Goal: Information Seeking & Learning: Learn about a topic

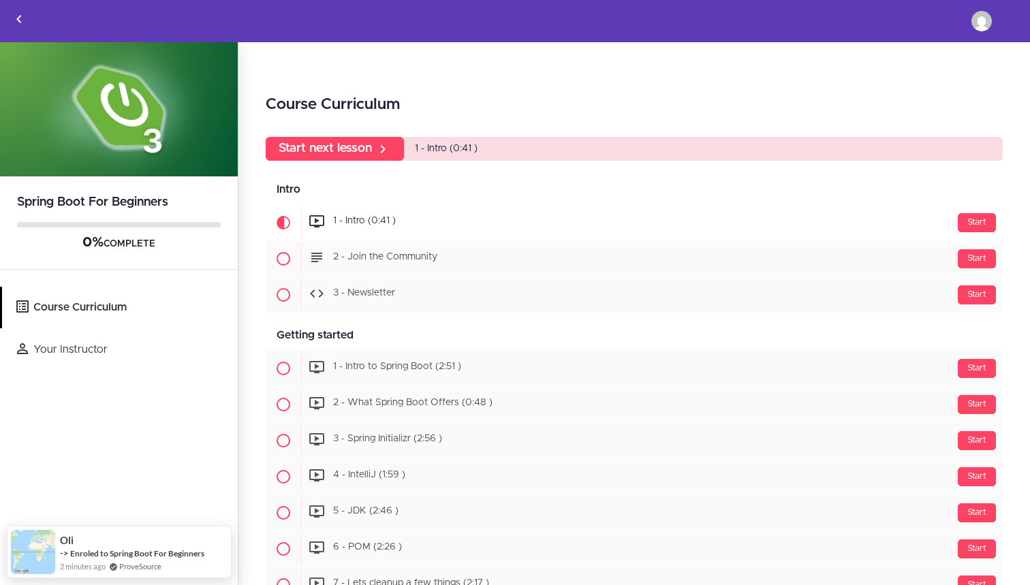
click at [484, 217] on div "Start 1 - Intro (0:41 )" at bounding box center [652, 222] width 702 height 33
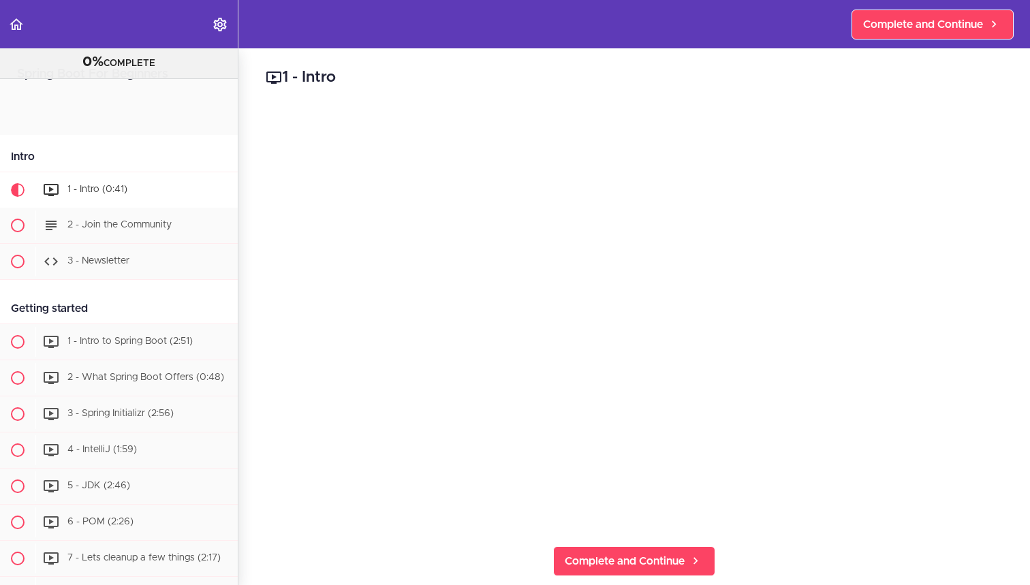
scroll to position [90, 0]
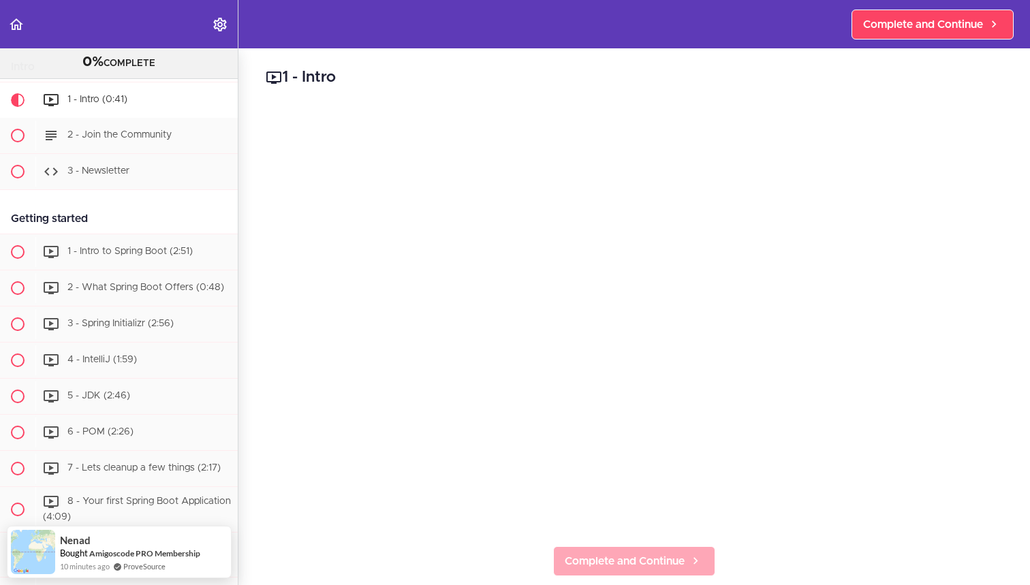
click at [681, 549] on link "Complete and Continue" at bounding box center [634, 561] width 162 height 30
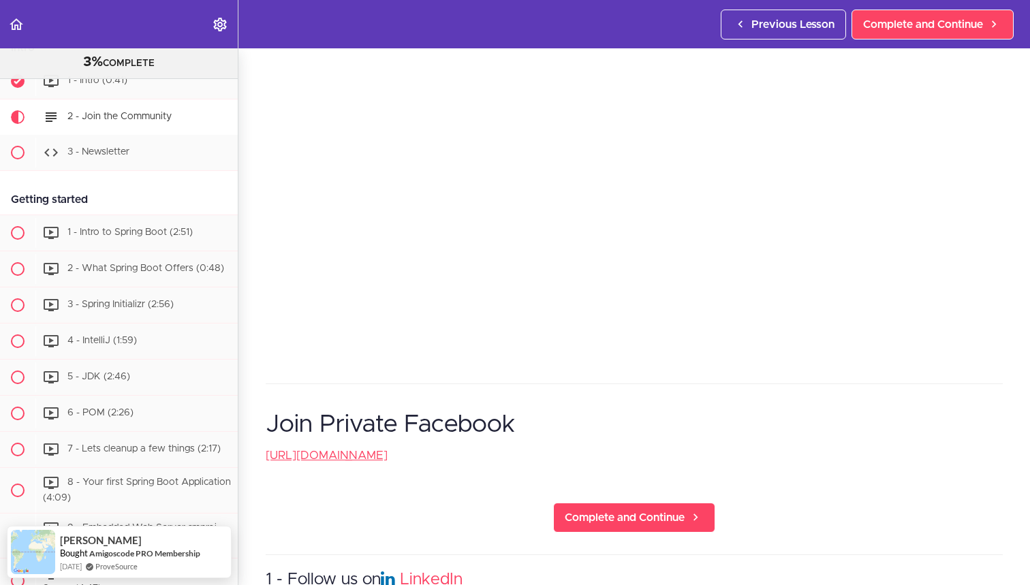
scroll to position [360, 0]
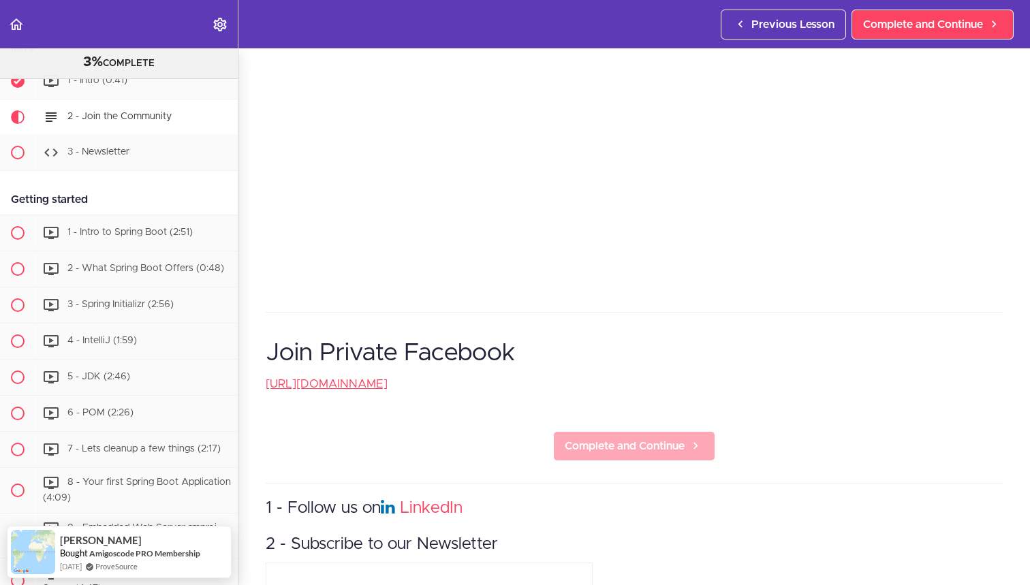
click at [582, 453] on span "Complete and Continue" at bounding box center [625, 446] width 120 height 16
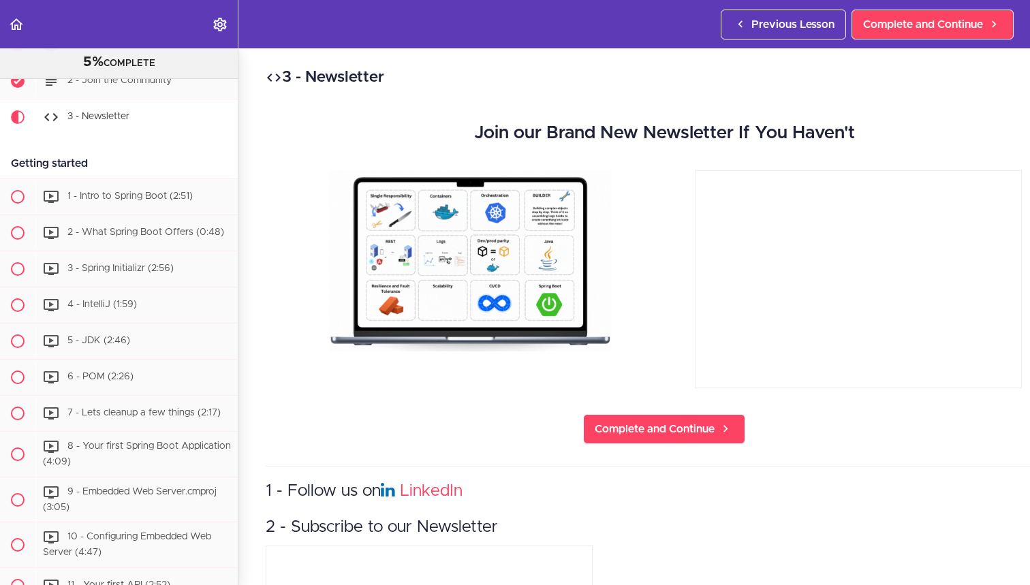
scroll to position [145, 0]
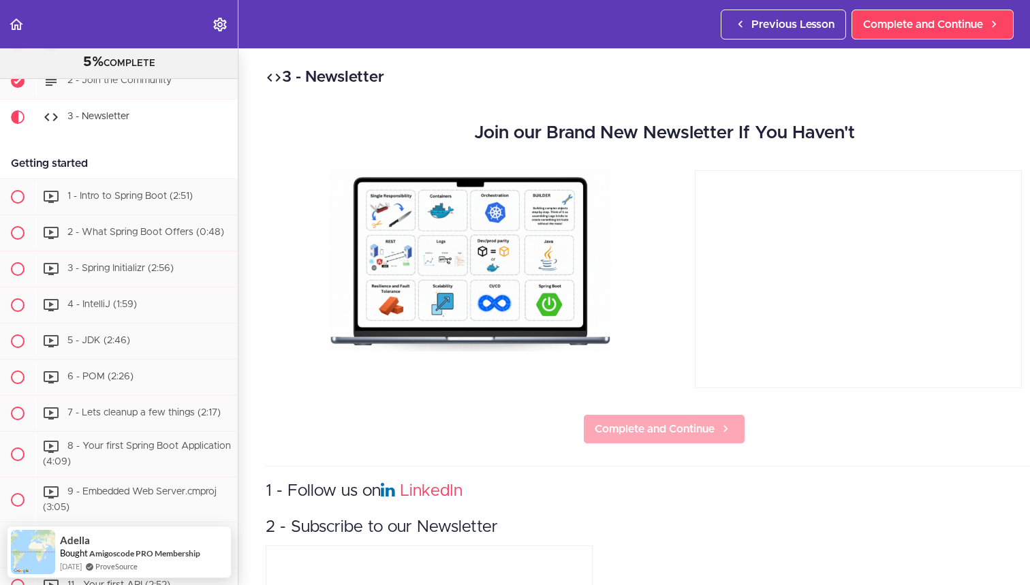
click at [644, 431] on span "Complete and Continue" at bounding box center [655, 429] width 120 height 16
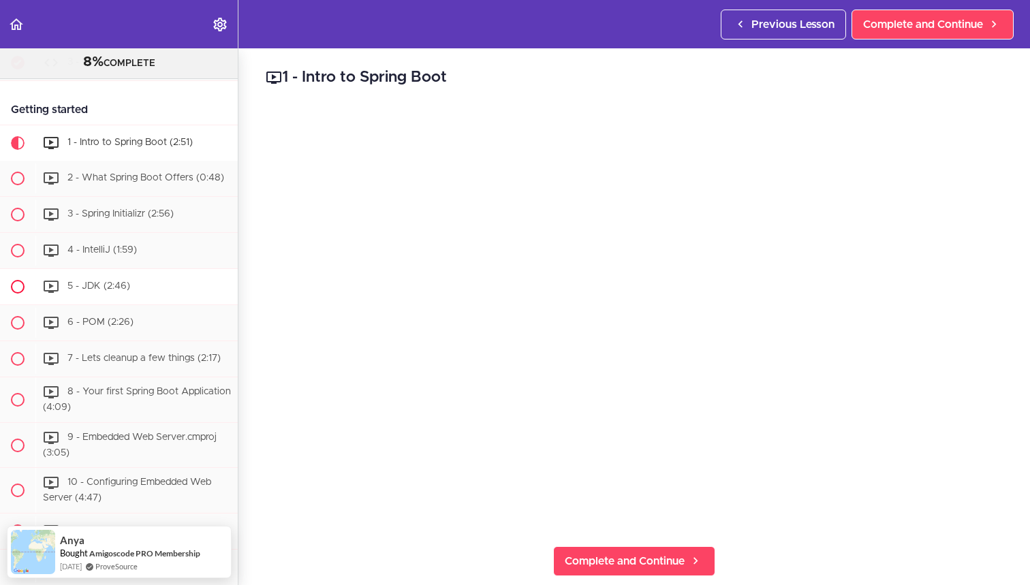
scroll to position [202, 0]
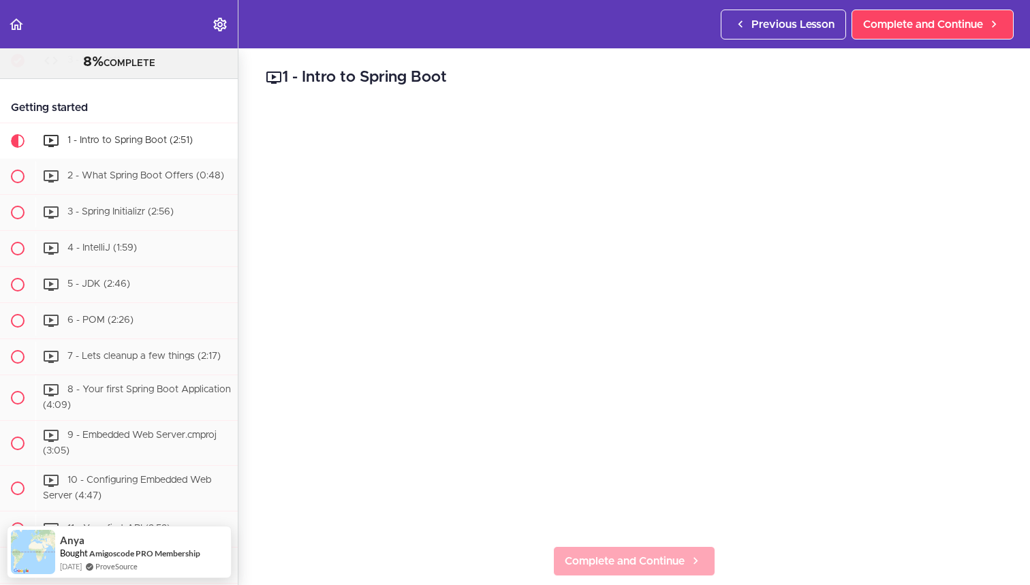
click at [610, 553] on span "Complete and Continue" at bounding box center [625, 561] width 120 height 16
click at [600, 561] on span "Complete and Continue" at bounding box center [625, 561] width 120 height 16
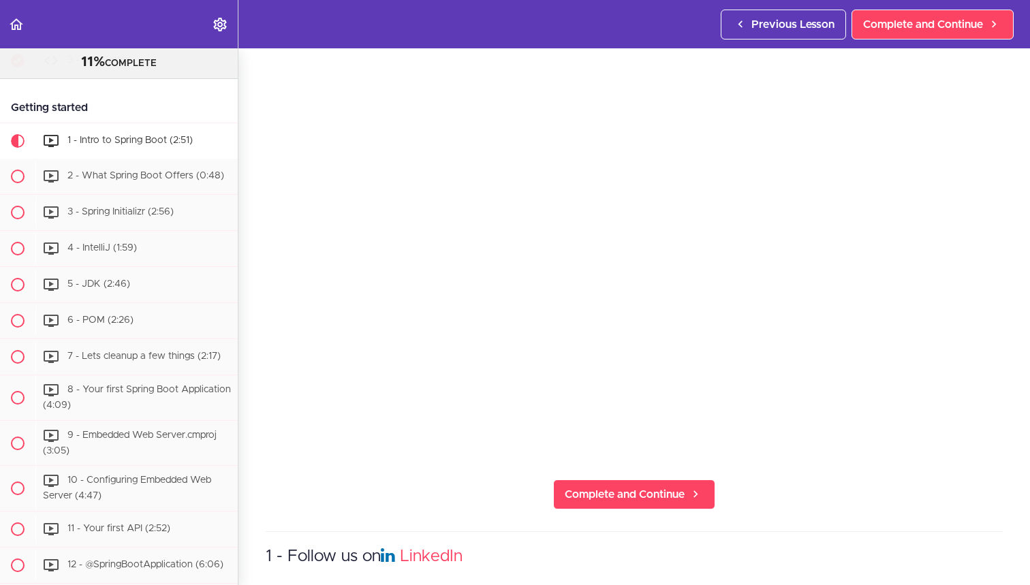
scroll to position [123, 0]
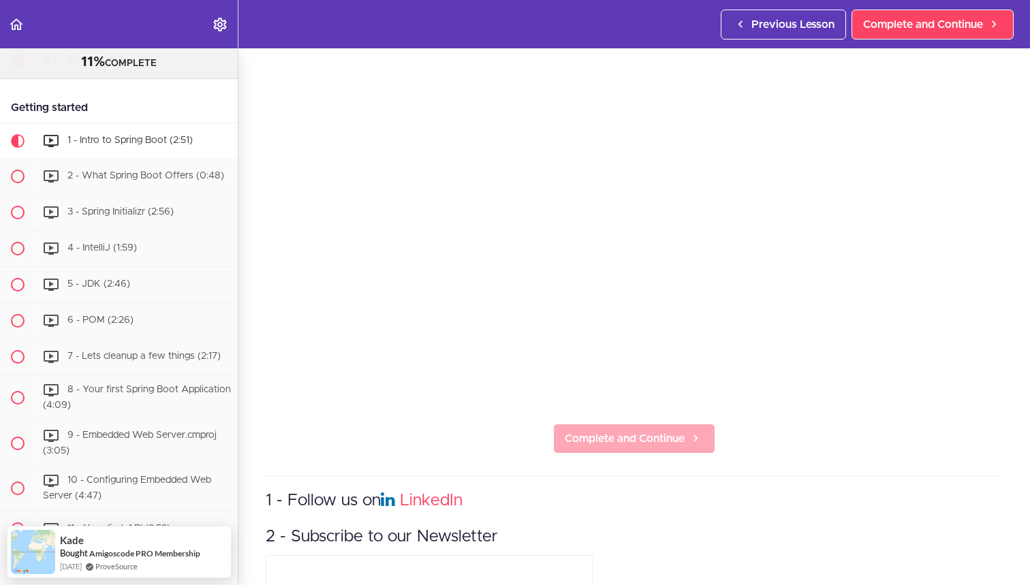
click at [616, 439] on span "Complete and Continue" at bounding box center [625, 439] width 120 height 16
click at [615, 439] on span "Complete and Continue" at bounding box center [625, 439] width 120 height 16
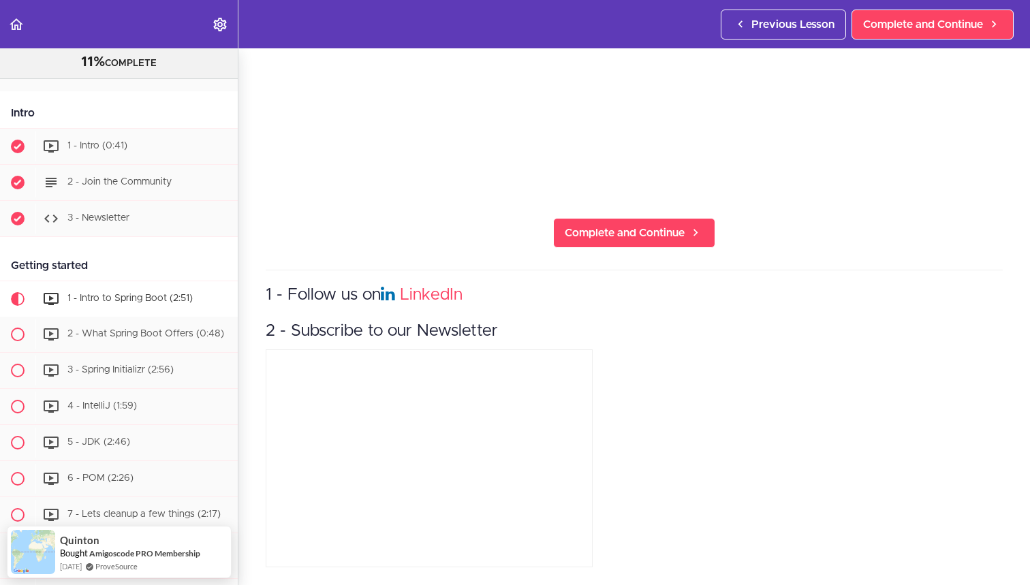
scroll to position [328, 0]
click at [638, 234] on span "Complete and Continue" at bounding box center [625, 233] width 120 height 16
click at [649, 221] on link "Complete and Continue" at bounding box center [634, 233] width 162 height 30
click at [649, 222] on link "Complete and Continue" at bounding box center [634, 233] width 162 height 30
click at [649, 240] on span "Complete and Continue" at bounding box center [625, 233] width 120 height 16
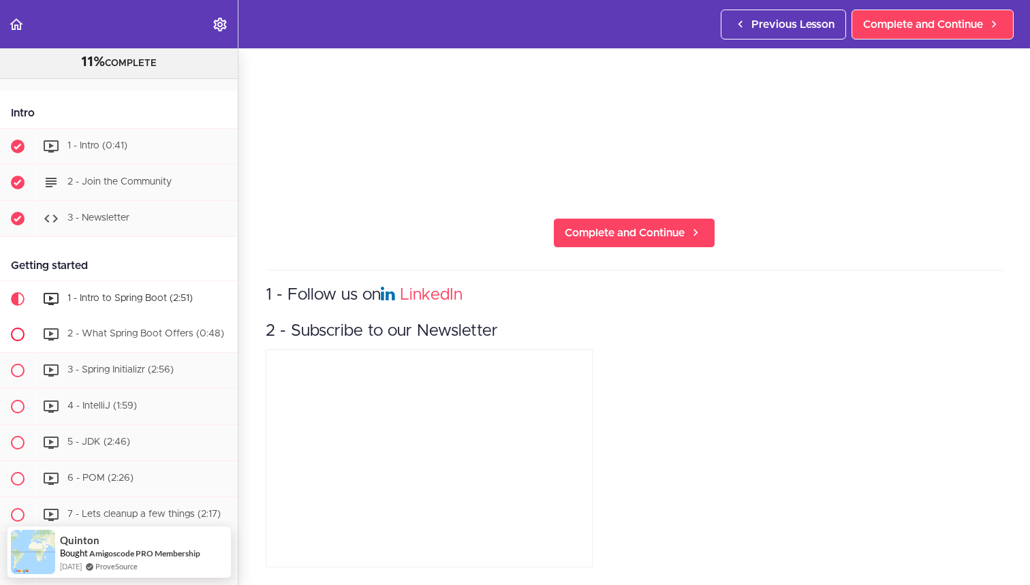
click at [166, 333] on span "2 - What Spring Boot Offers (0:48)" at bounding box center [145, 334] width 157 height 10
click at [166, 332] on span "2 - What Spring Boot Offers (0:48)" at bounding box center [145, 334] width 157 height 10
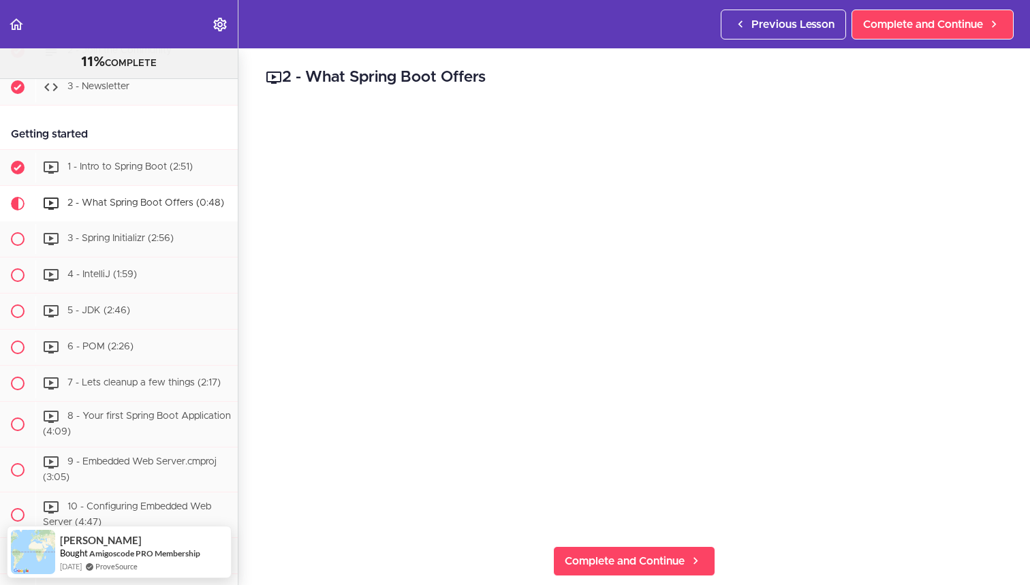
scroll to position [115, 0]
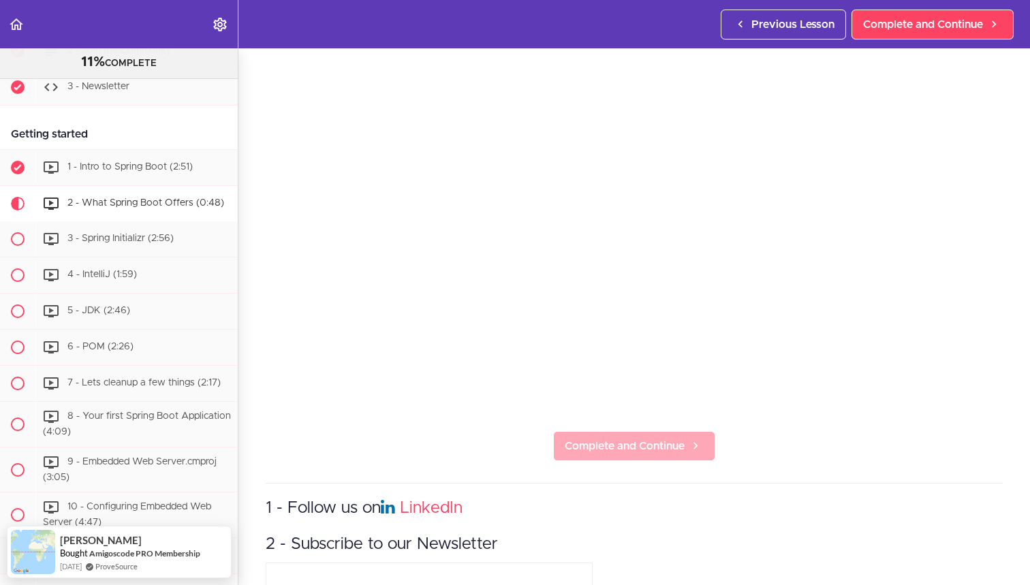
click at [599, 454] on link "Complete and Continue" at bounding box center [634, 446] width 162 height 30
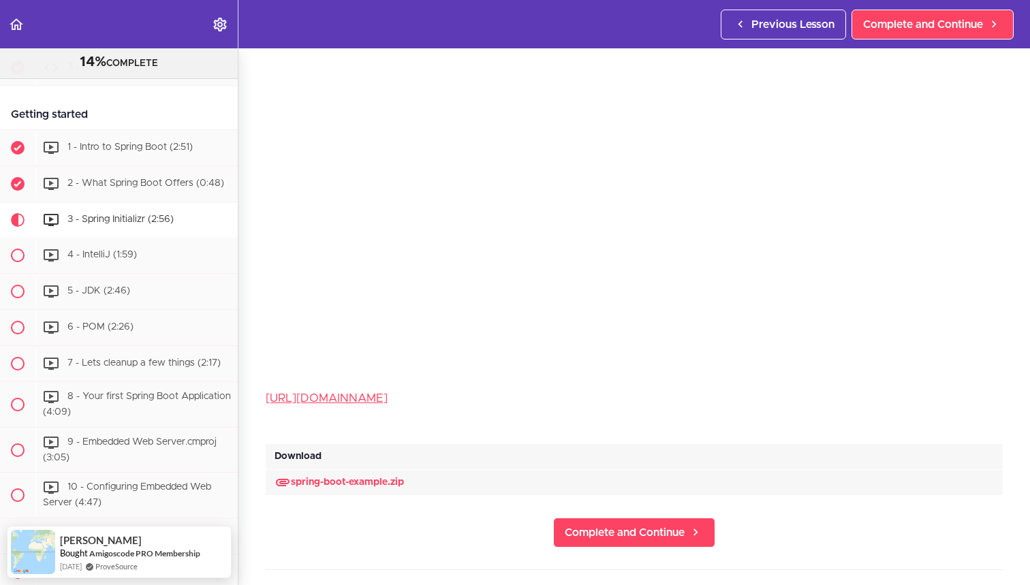
scroll to position [231, 0]
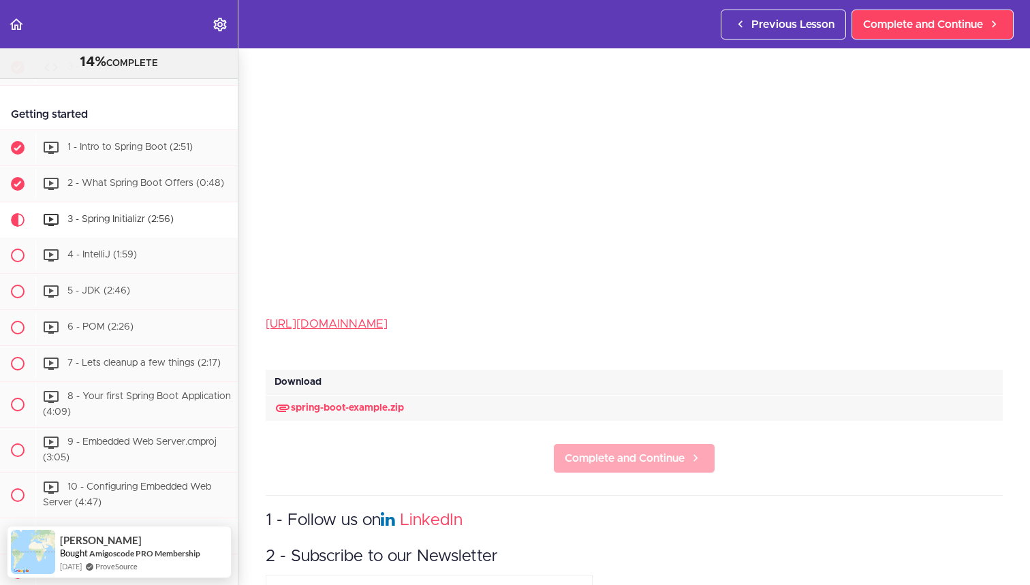
click at [608, 455] on span "Complete and Continue" at bounding box center [625, 458] width 120 height 16
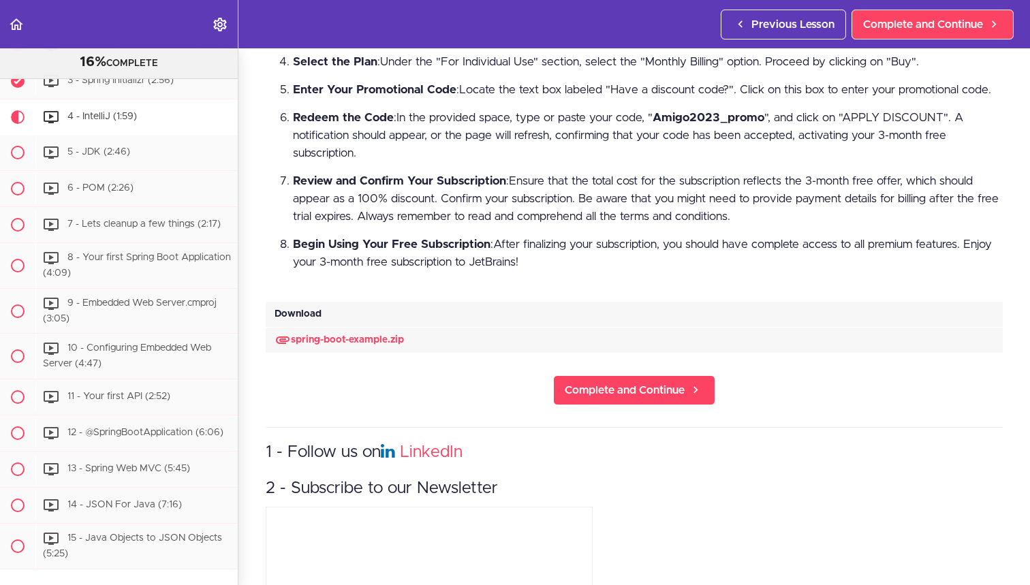
scroll to position [744, 0]
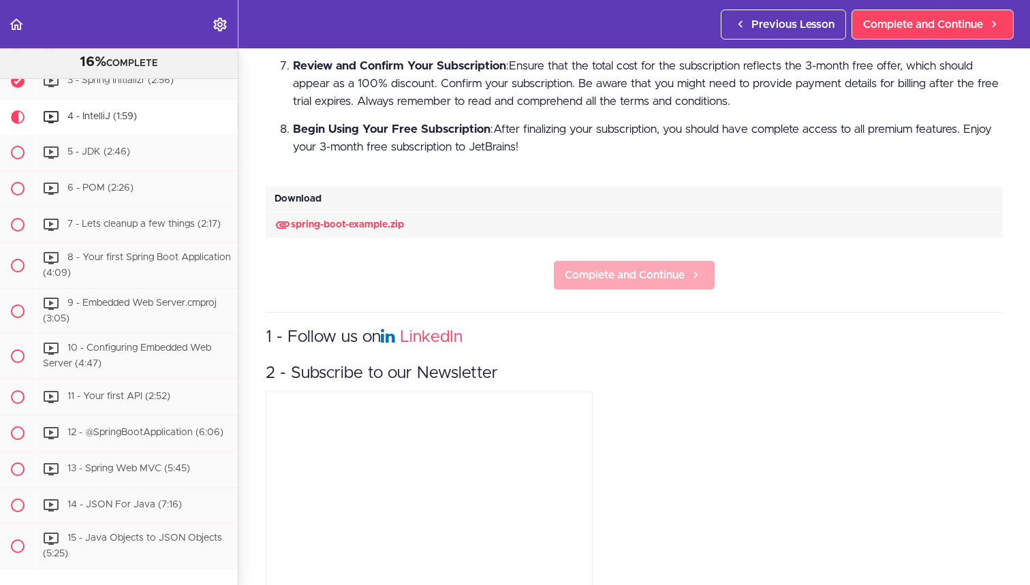
click at [612, 267] on span "Complete and Continue" at bounding box center [625, 275] width 120 height 16
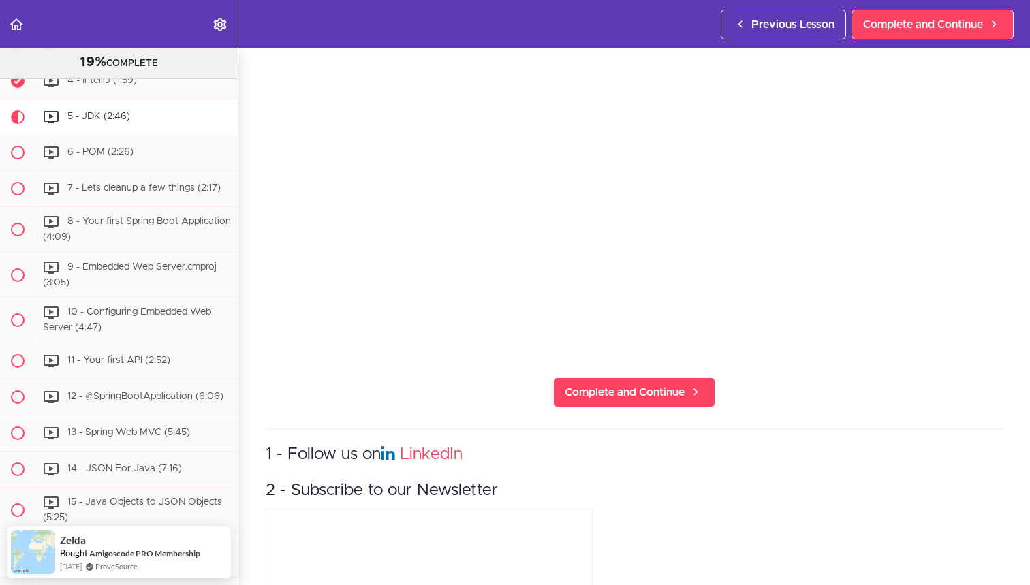
scroll to position [189, 0]
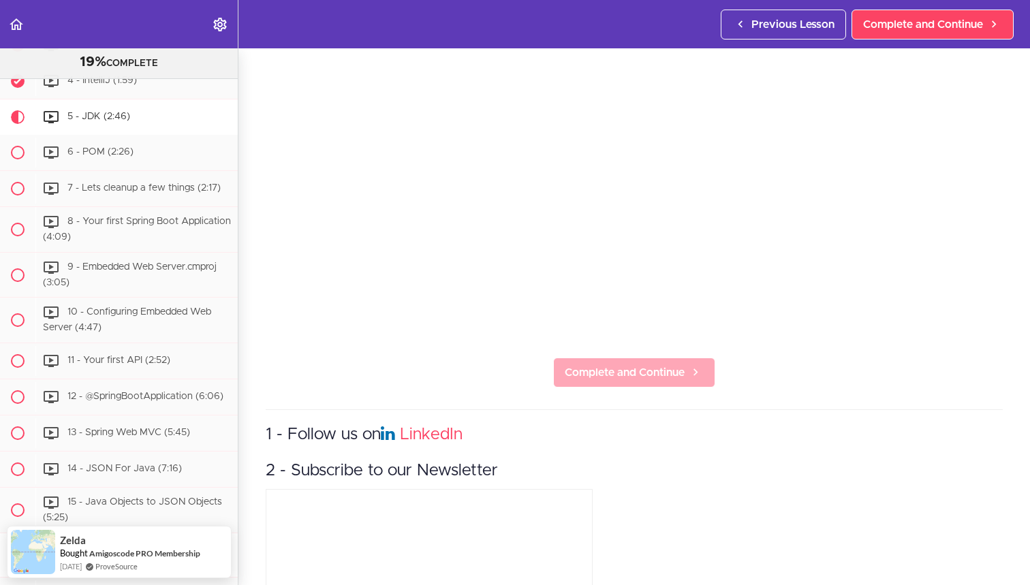
click at [569, 371] on span "Complete and Continue" at bounding box center [625, 372] width 120 height 16
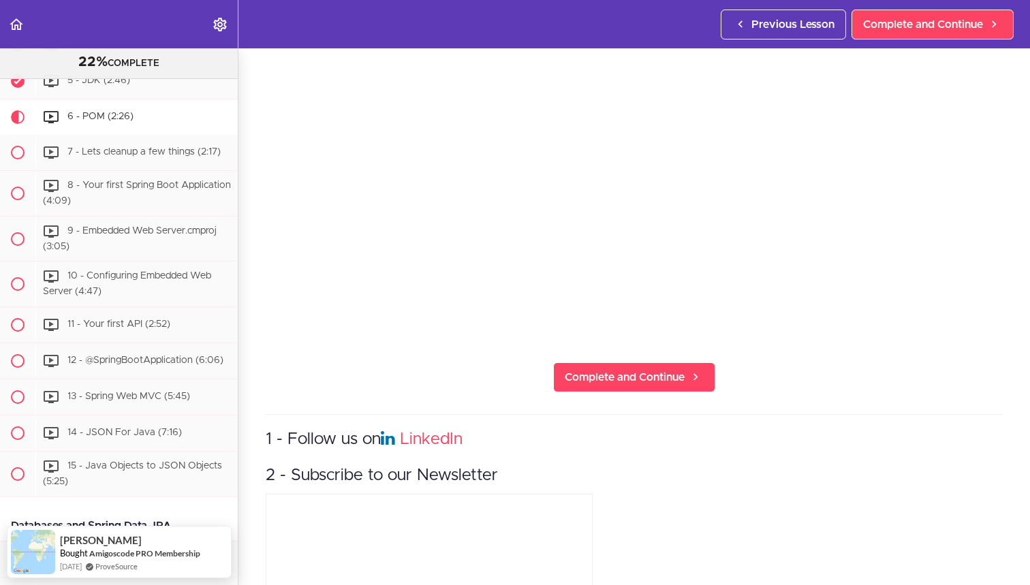
scroll to position [200, 0]
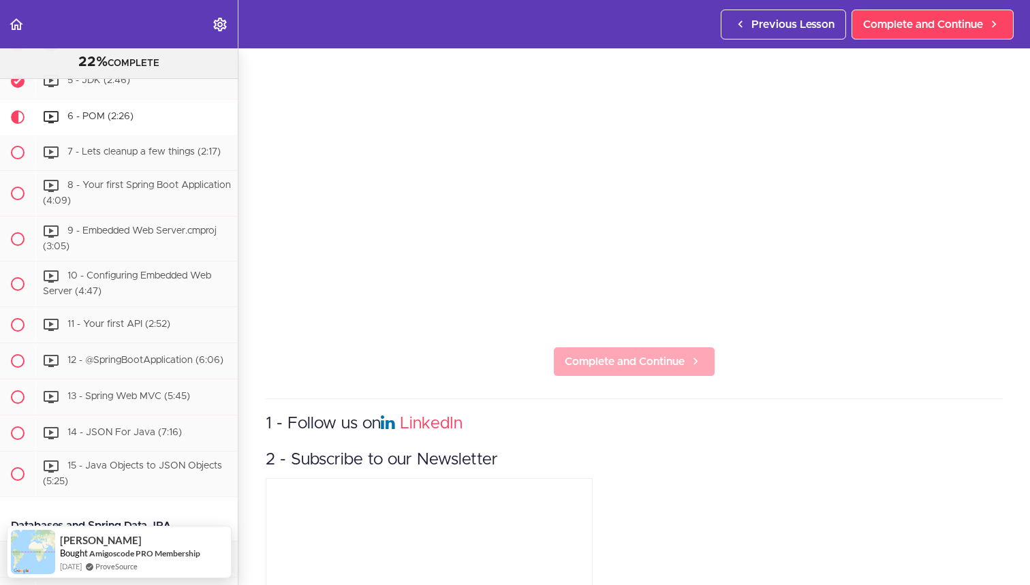
click at [582, 364] on span "Complete and Continue" at bounding box center [625, 362] width 120 height 16
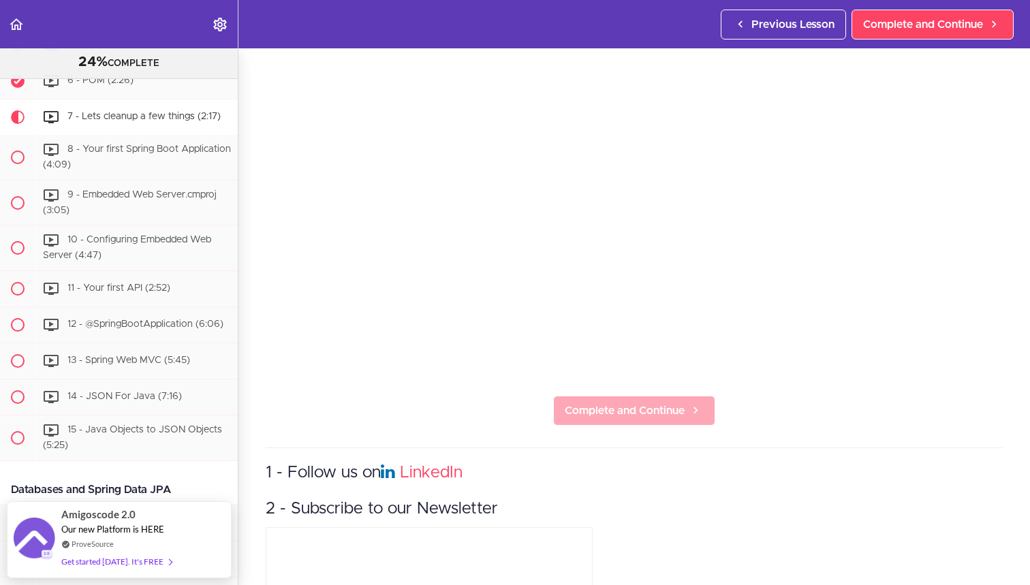
click at [612, 407] on span "Complete and Continue" at bounding box center [625, 411] width 120 height 16
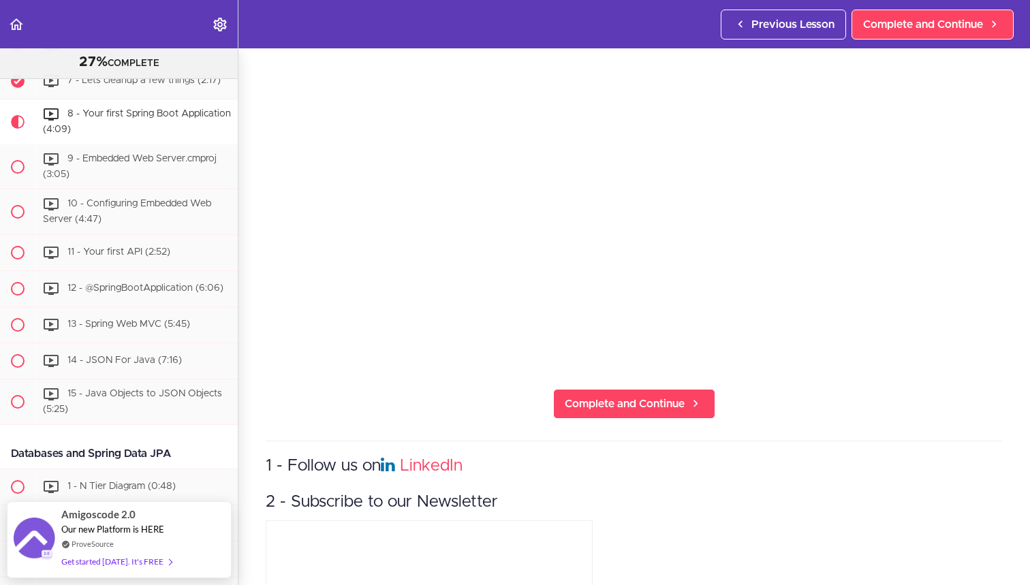
click at [576, 379] on div "8 - Your first Spring Boot Application Complete and Continue 1 - Follow us on L…" at bounding box center [634, 159] width 792 height 537
click at [576, 396] on span "Complete and Continue" at bounding box center [625, 404] width 120 height 16
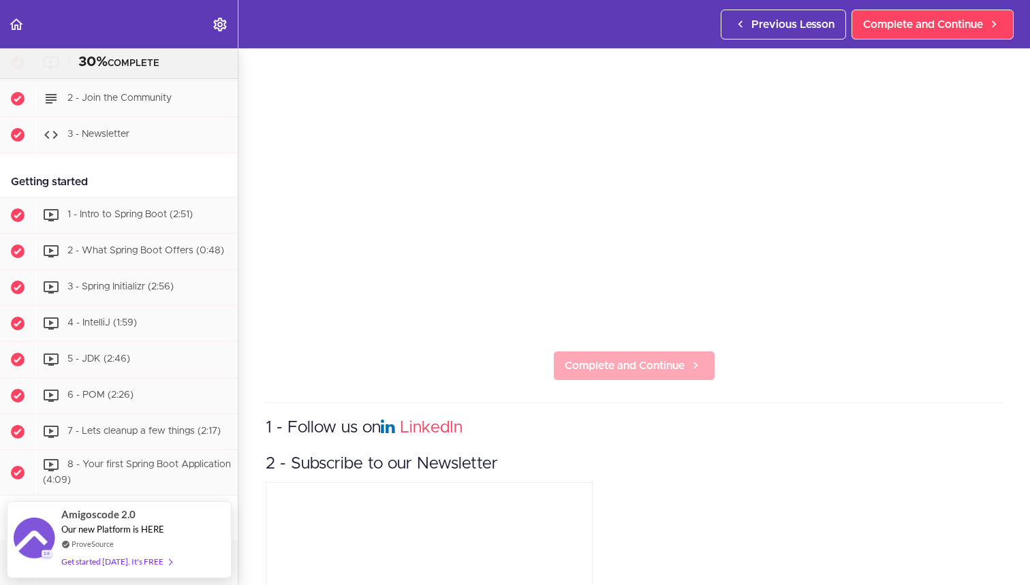
click at [610, 378] on link "Complete and Continue" at bounding box center [634, 366] width 162 height 30
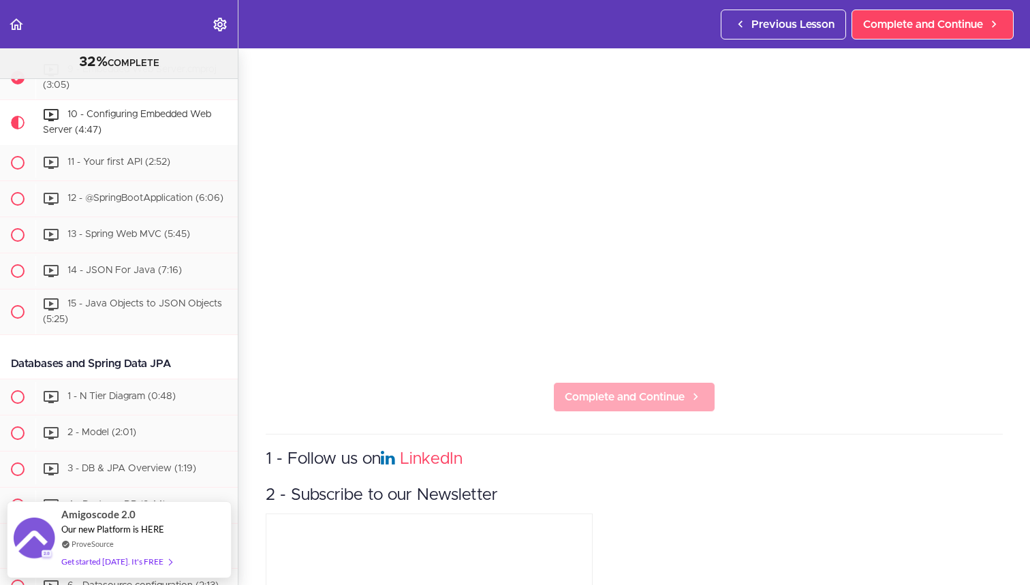
click at [583, 388] on link "Complete and Continue" at bounding box center [634, 397] width 162 height 30
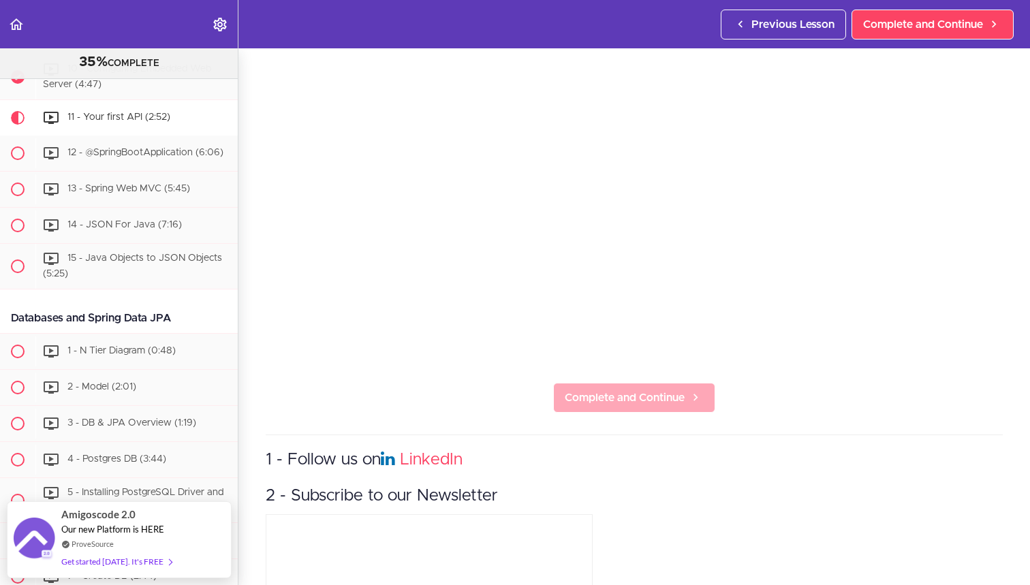
click at [610, 399] on span "Complete and Continue" at bounding box center [625, 398] width 120 height 16
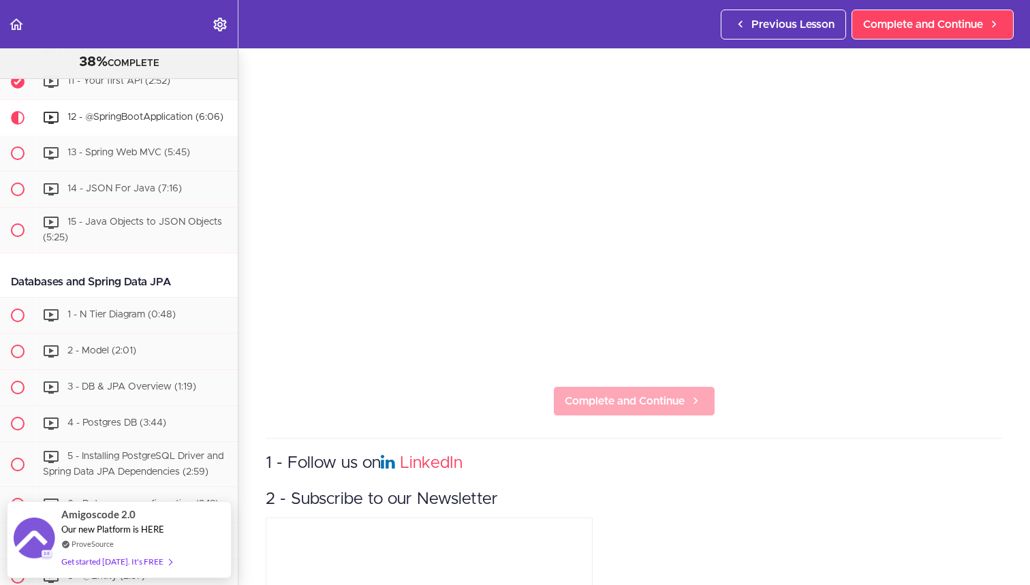
click at [599, 388] on link "Complete and Continue" at bounding box center [634, 401] width 162 height 30
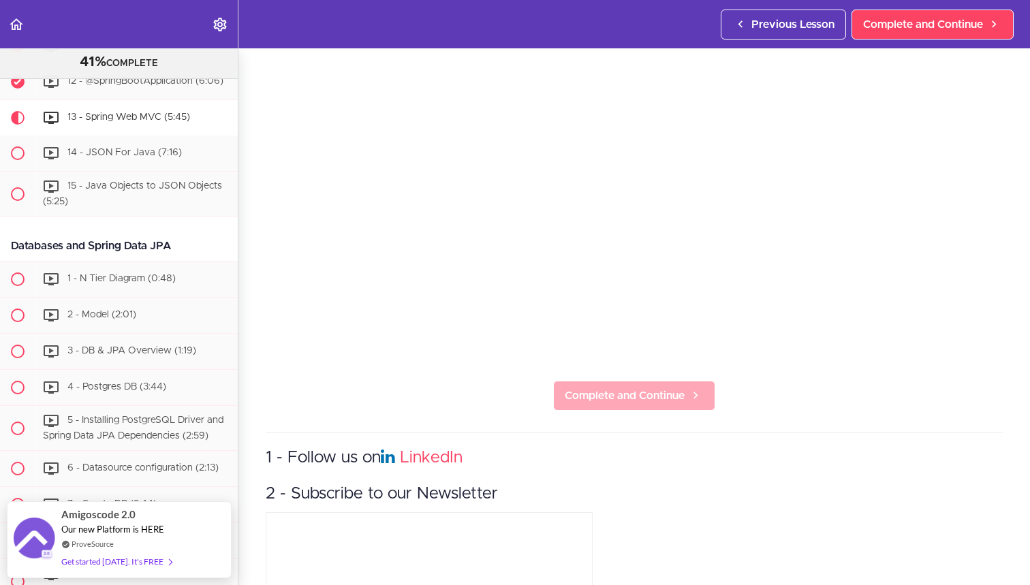
click at [580, 394] on span "Complete and Continue" at bounding box center [625, 396] width 120 height 16
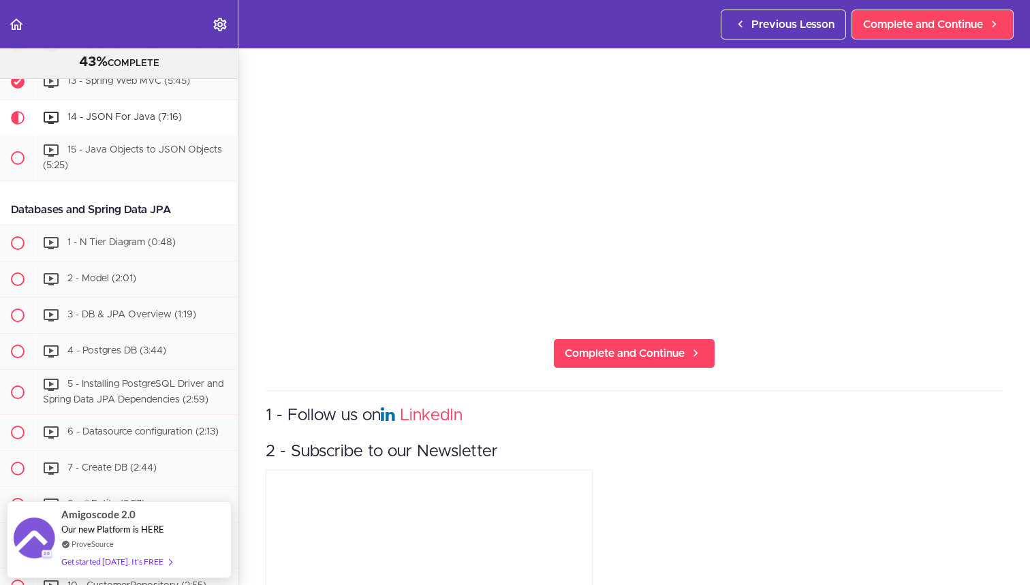
click at [657, 371] on div "14 - JSON For Java Complete and Continue 1 - Follow us on LinkedIn 2 - Subscrib…" at bounding box center [634, 109] width 792 height 537
drag, startPoint x: 668, startPoint y: 360, endPoint x: 640, endPoint y: 377, distance: 32.1
click at [668, 360] on span "Complete and Continue" at bounding box center [625, 353] width 120 height 16
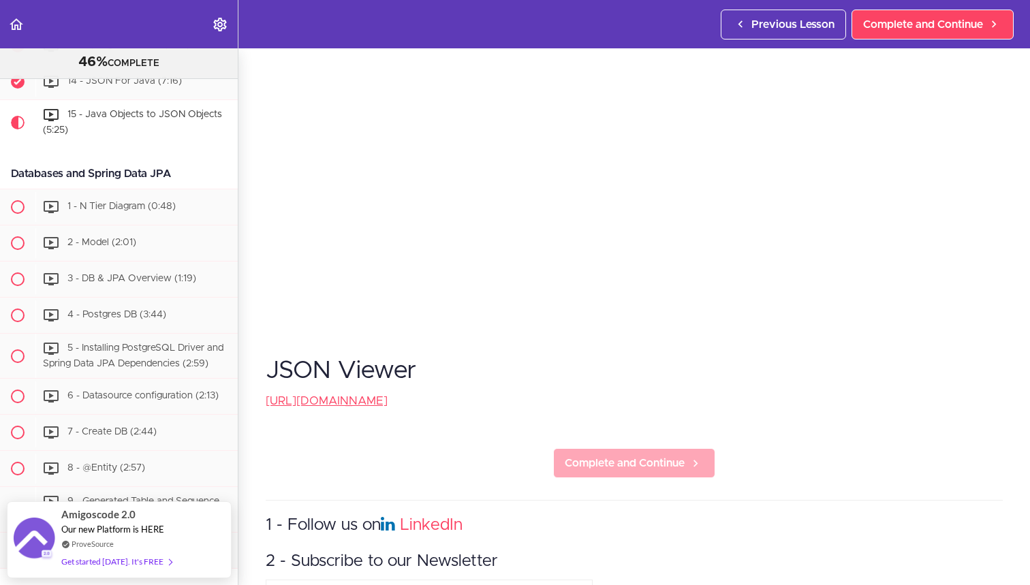
click at [591, 455] on span "Complete and Continue" at bounding box center [625, 463] width 120 height 16
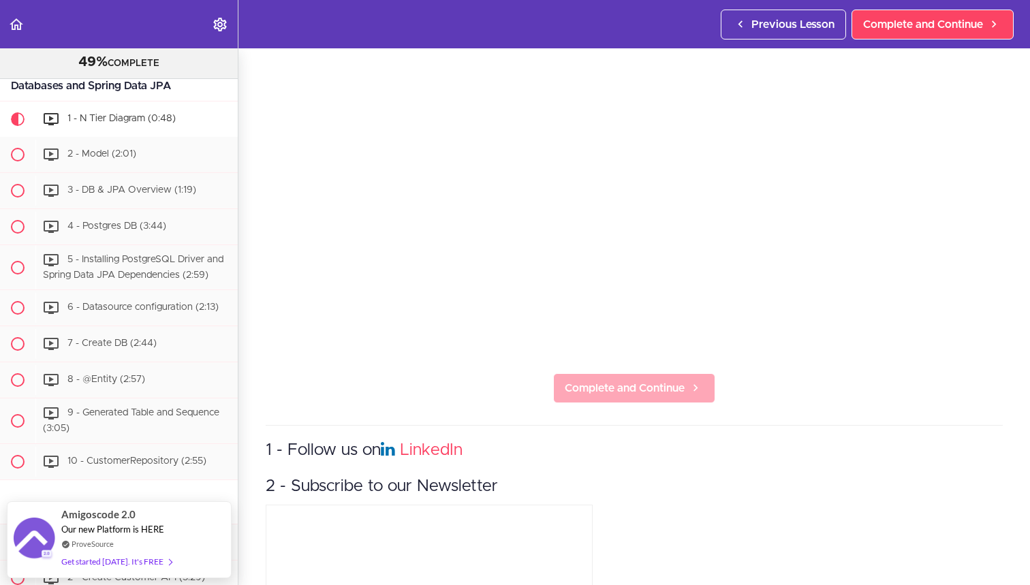
click at [632, 398] on link "Complete and Continue" at bounding box center [634, 388] width 162 height 30
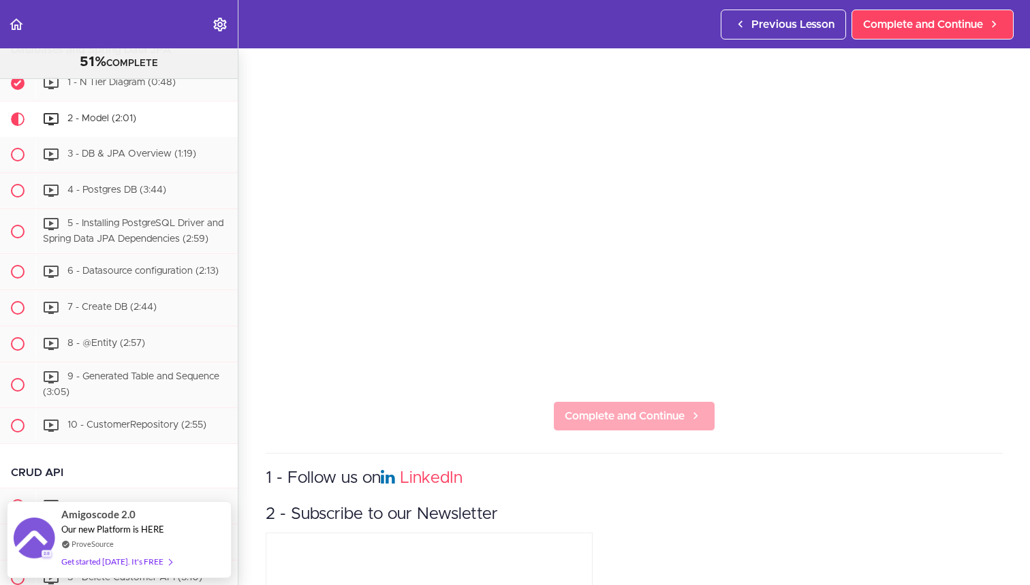
click at [582, 404] on link "Complete and Continue" at bounding box center [634, 416] width 162 height 30
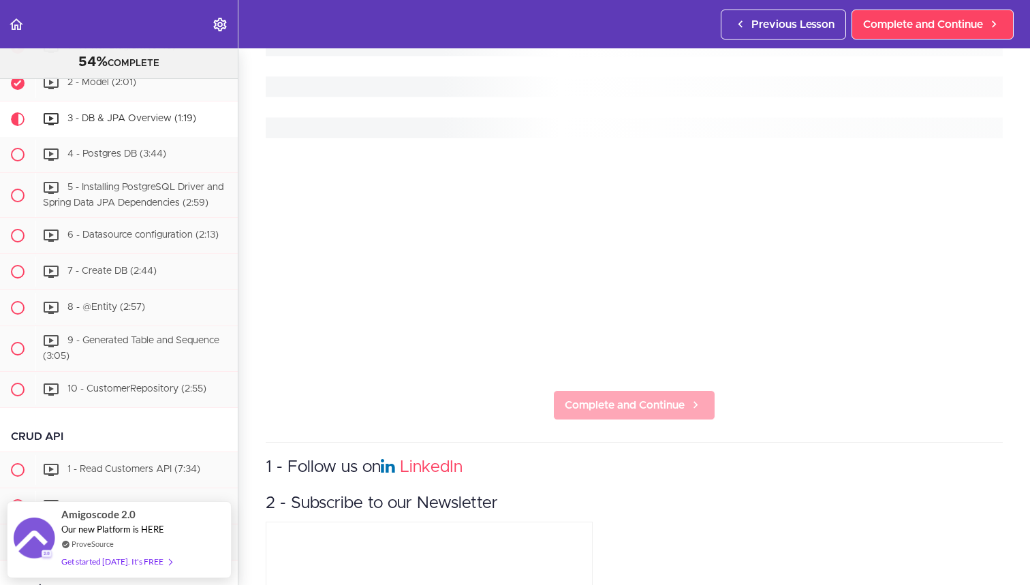
click at [577, 408] on span "Complete and Continue" at bounding box center [625, 405] width 120 height 16
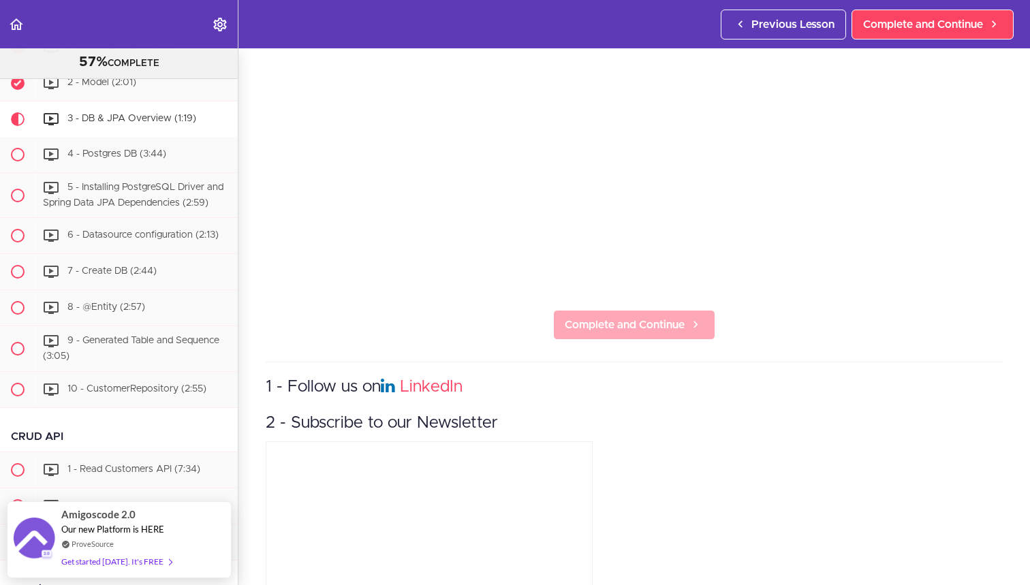
click at [582, 325] on span "Complete and Continue" at bounding box center [625, 325] width 120 height 16
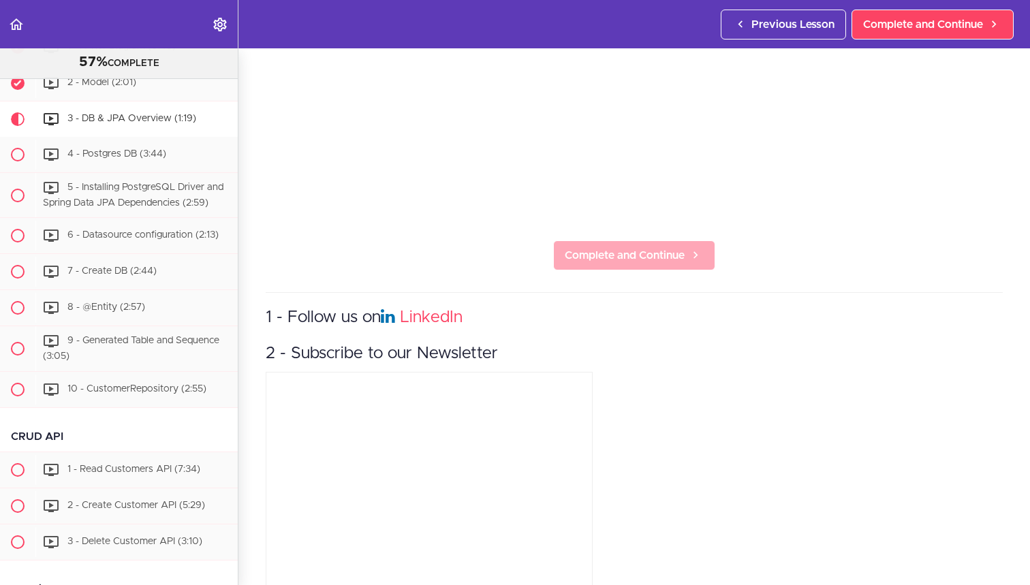
click at [639, 253] on span "Complete and Continue" at bounding box center [625, 255] width 120 height 16
click at [649, 263] on span "Complete and Continue" at bounding box center [625, 255] width 120 height 16
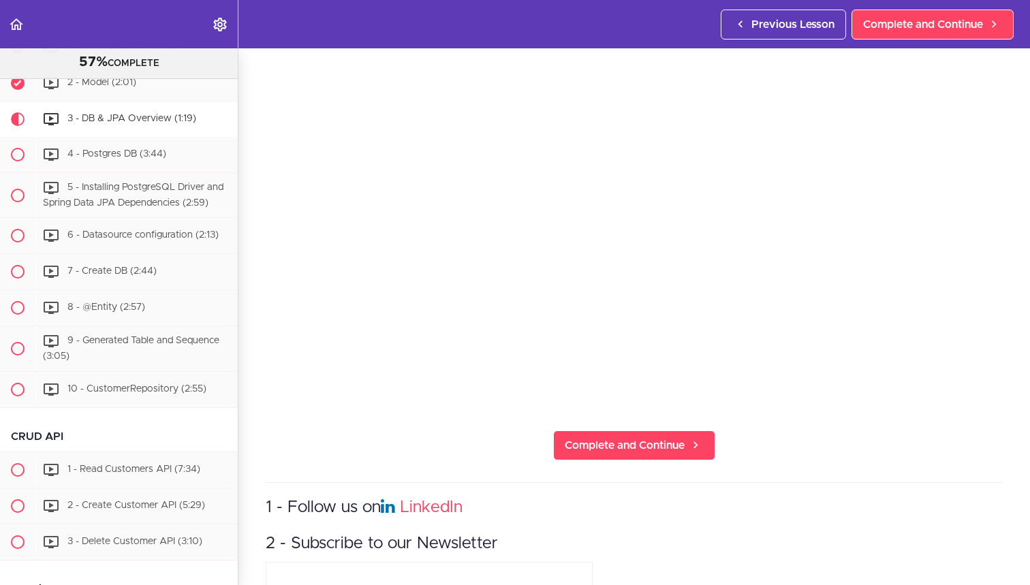
scroll to position [134, 0]
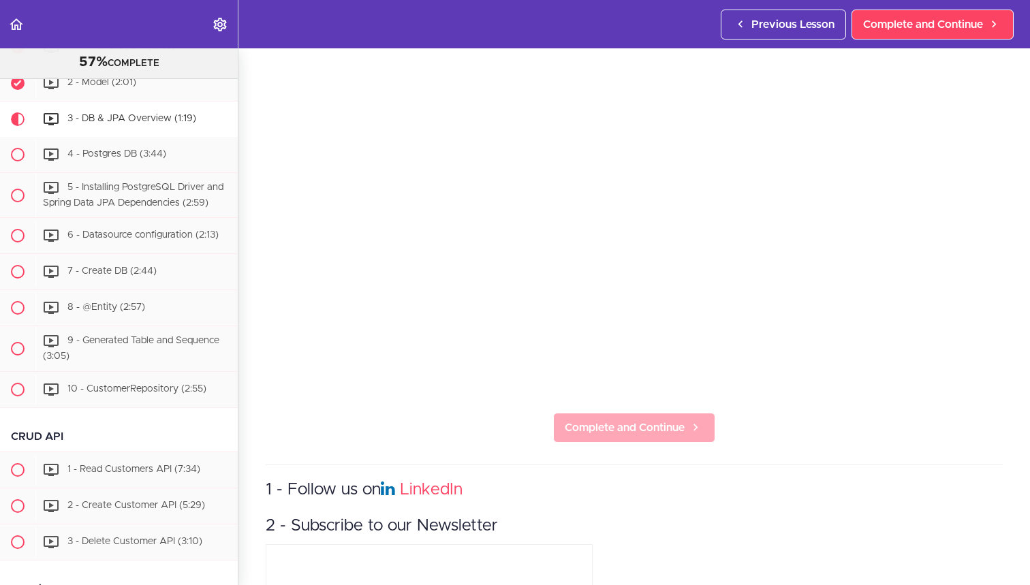
click at [588, 414] on link "Complete and Continue" at bounding box center [634, 428] width 162 height 30
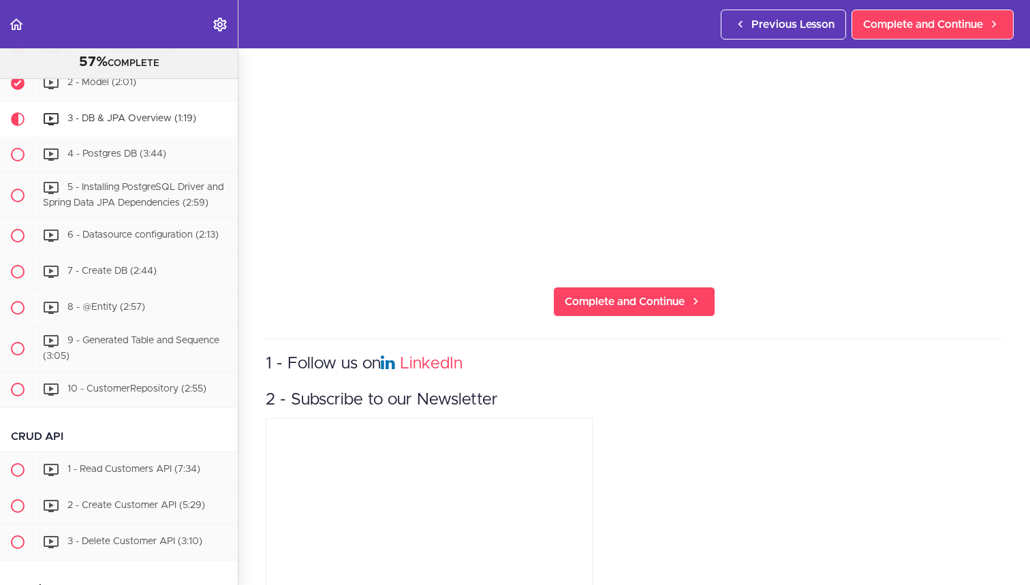
scroll to position [272, 0]
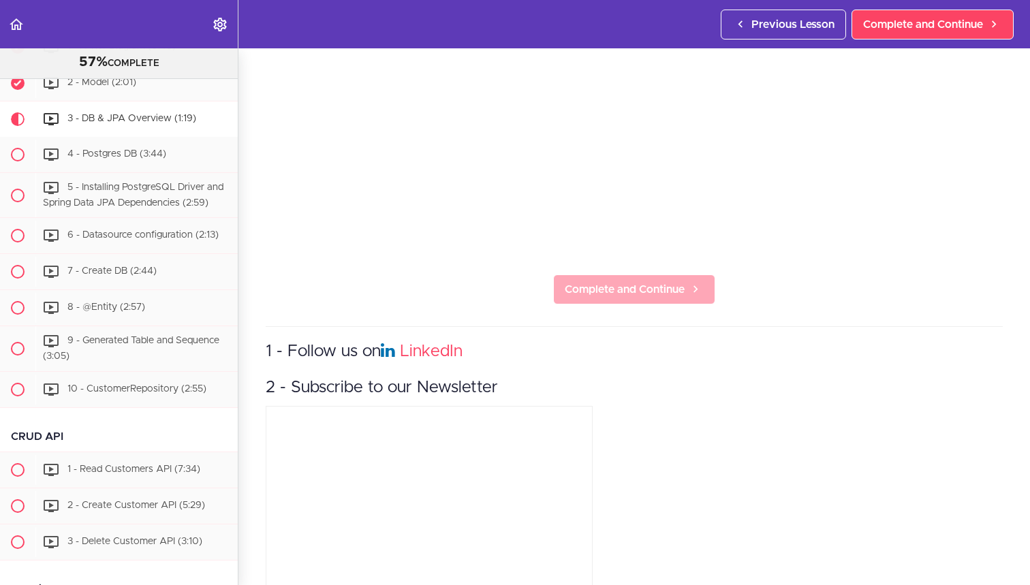
click at [595, 281] on span "Complete and Continue" at bounding box center [625, 289] width 120 height 16
click at [654, 288] on span "Complete and Continue" at bounding box center [625, 289] width 120 height 16
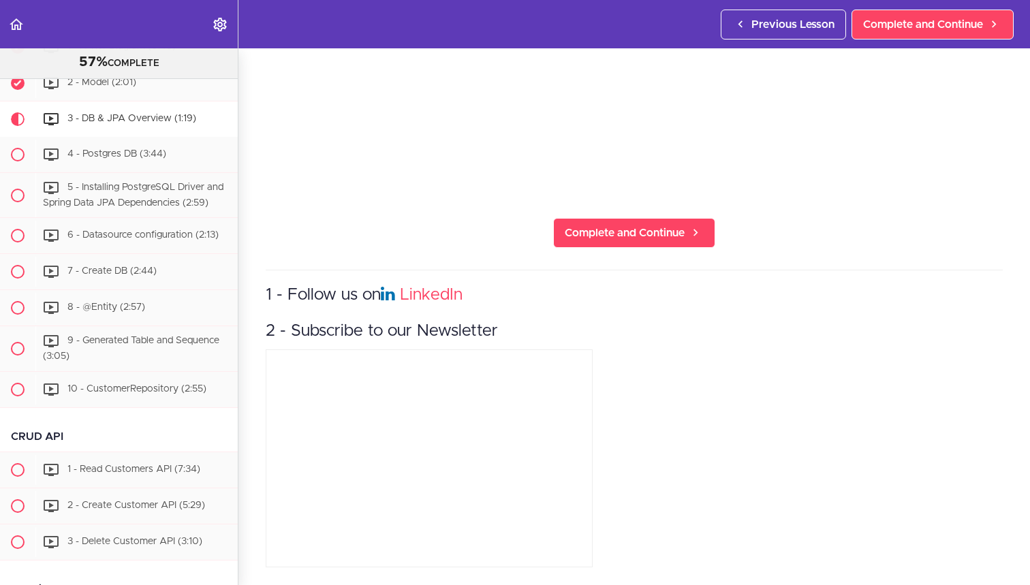
scroll to position [328, 0]
click at [644, 238] on span "Complete and Continue" at bounding box center [625, 233] width 120 height 16
click at [608, 243] on link "Complete and Continue" at bounding box center [634, 233] width 162 height 30
click at [627, 230] on span "Complete and Continue" at bounding box center [625, 233] width 120 height 16
click at [639, 241] on link "Complete and Continue" at bounding box center [634, 233] width 162 height 30
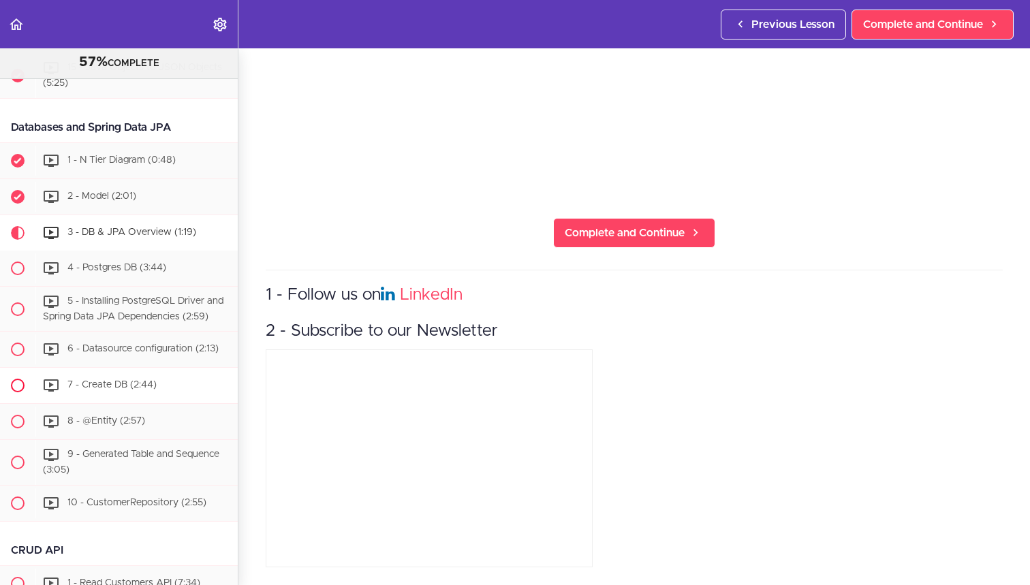
scroll to position [805, 0]
click at [149, 260] on div "4 - Postgres DB (3:44)" at bounding box center [136, 268] width 202 height 30
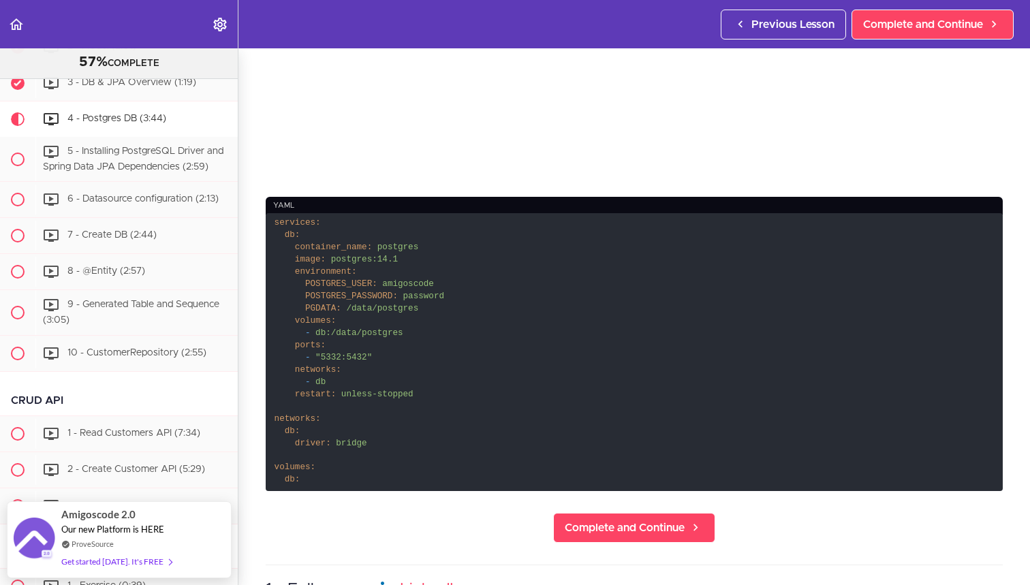
scroll to position [444, 0]
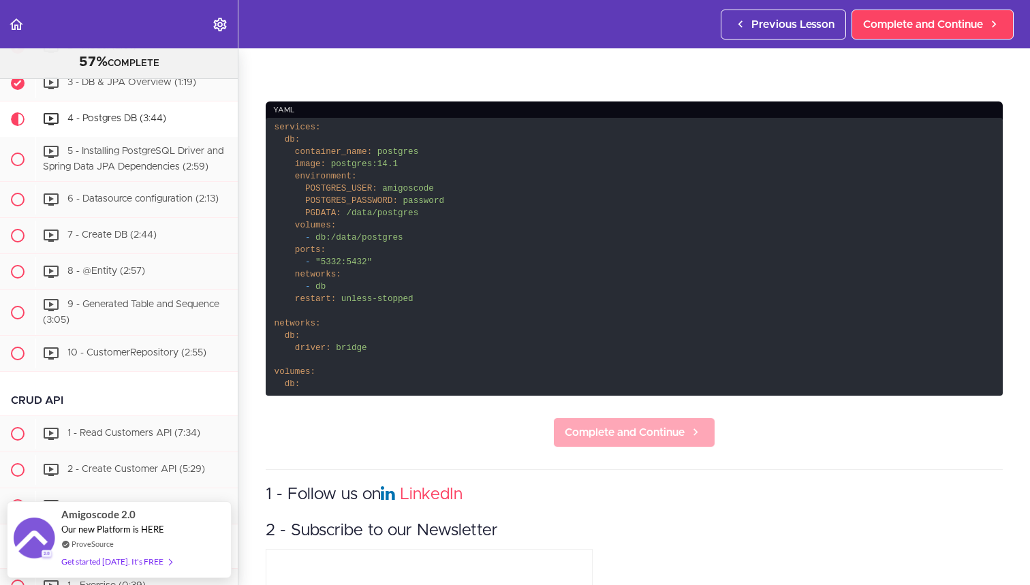
click at [611, 428] on link "Complete and Continue" at bounding box center [634, 433] width 162 height 30
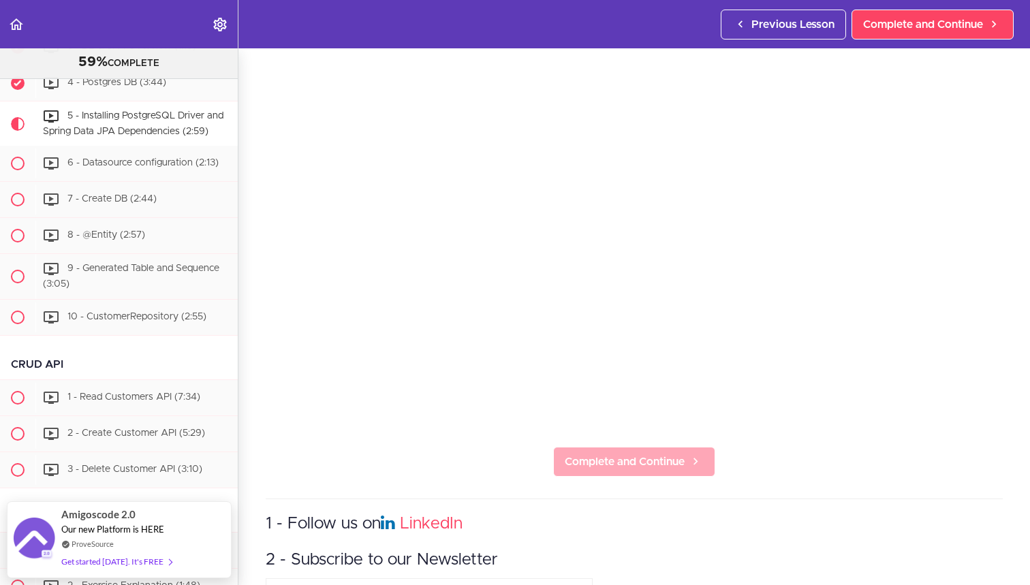
scroll to position [114, 0]
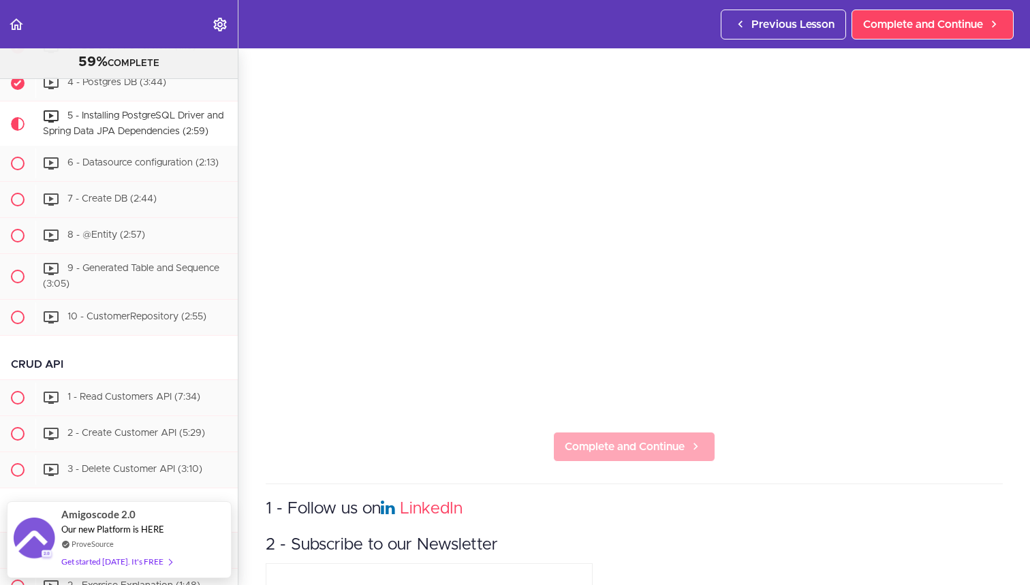
click at [625, 443] on span "Complete and Continue" at bounding box center [625, 447] width 120 height 16
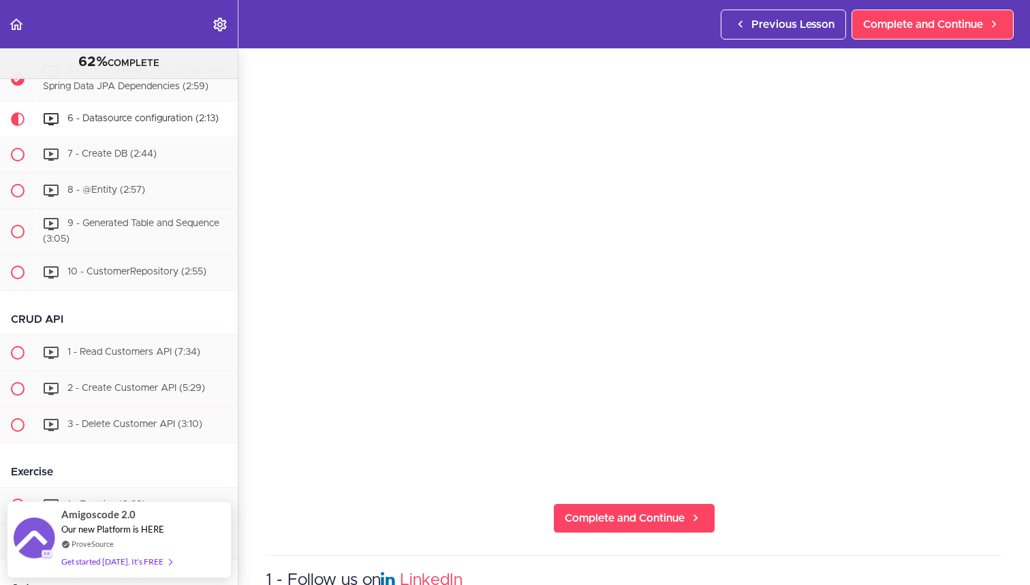
scroll to position [99, 0]
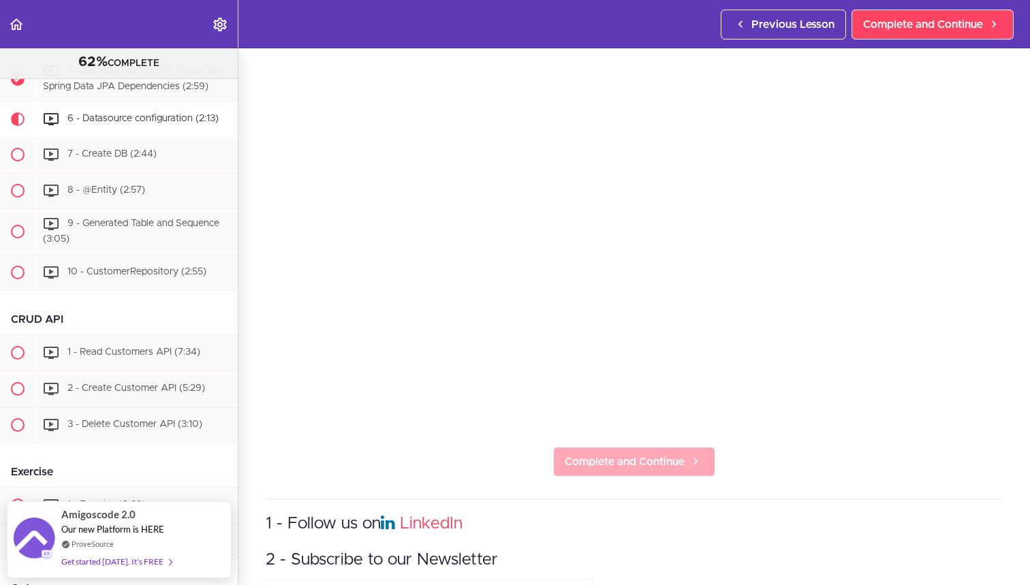
click at [569, 468] on span "Complete and Continue" at bounding box center [625, 462] width 120 height 16
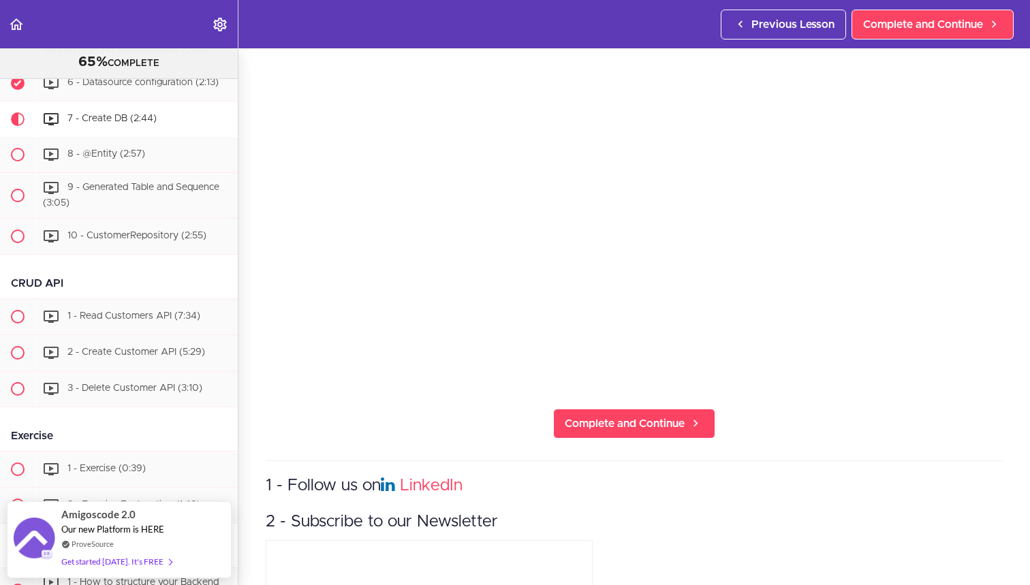
scroll to position [191, 0]
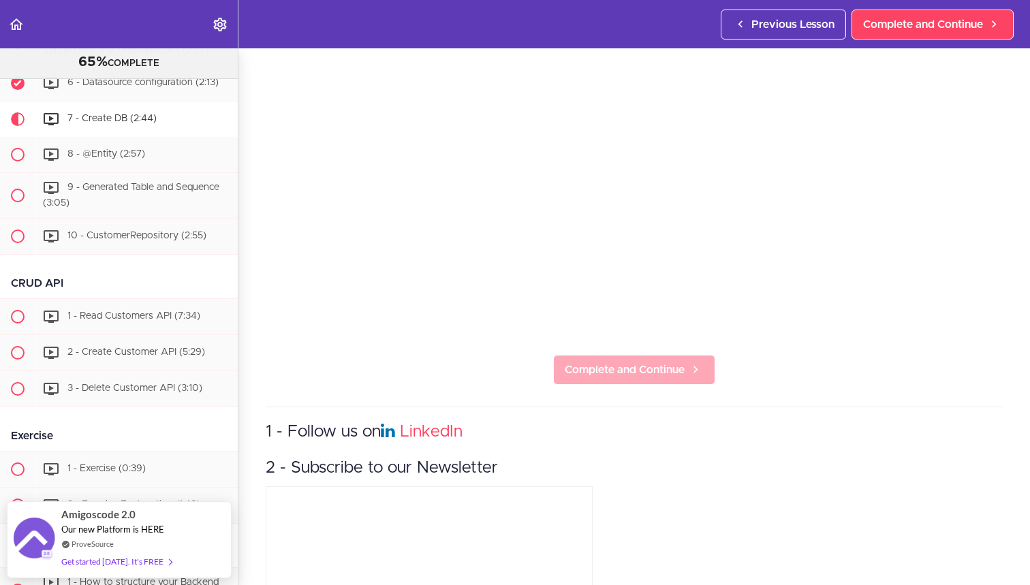
click at [565, 366] on span "Complete and Continue" at bounding box center [625, 370] width 120 height 16
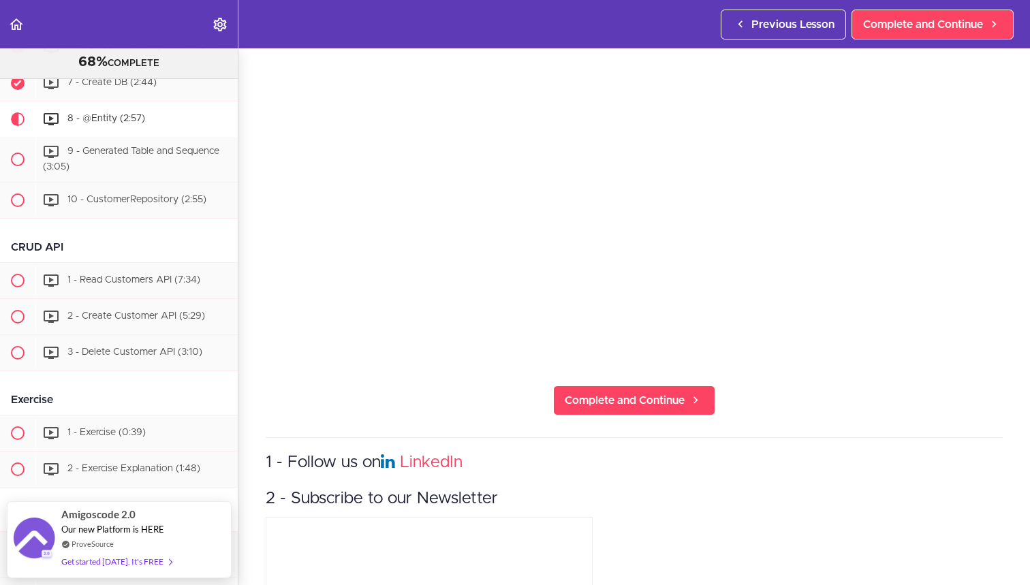
scroll to position [209, 0]
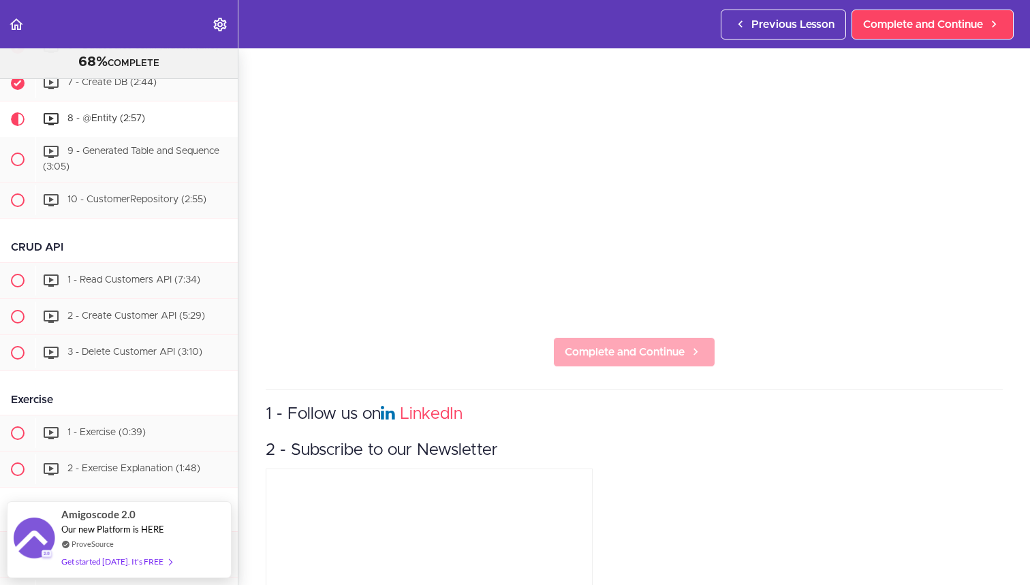
click at [608, 344] on span "Complete and Continue" at bounding box center [625, 352] width 120 height 16
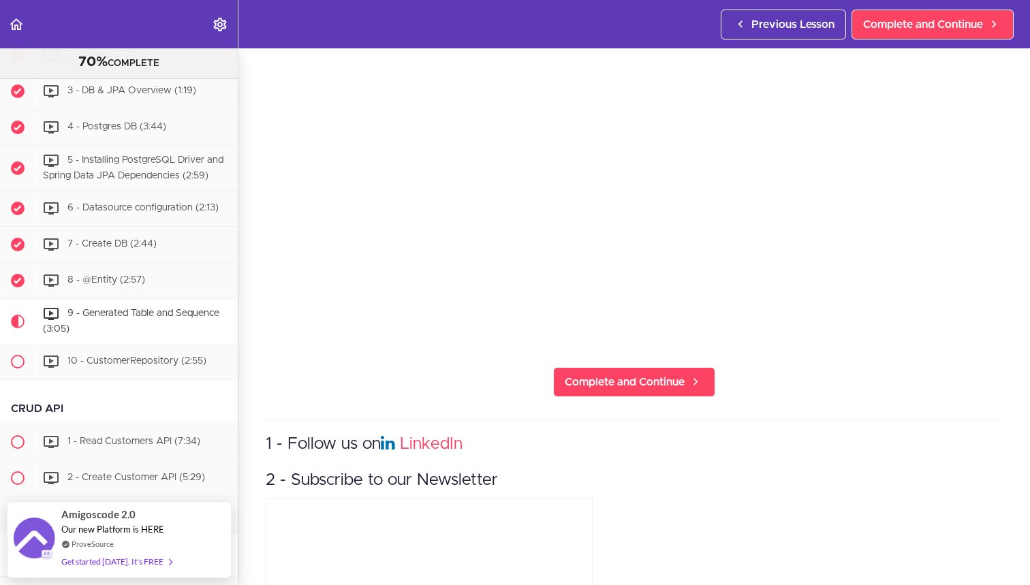
scroll to position [213, 0]
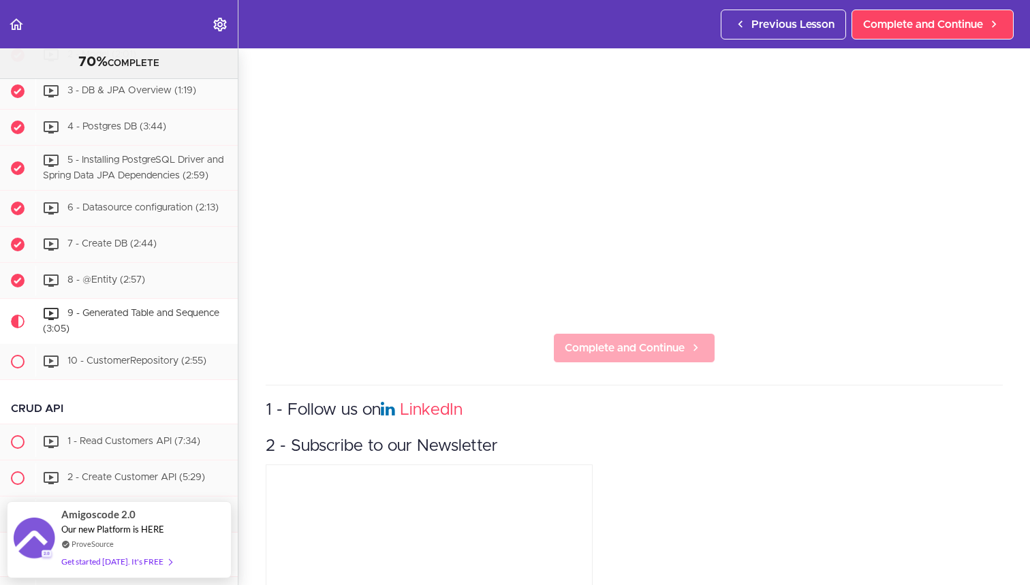
click at [580, 347] on span "Complete and Continue" at bounding box center [625, 348] width 120 height 16
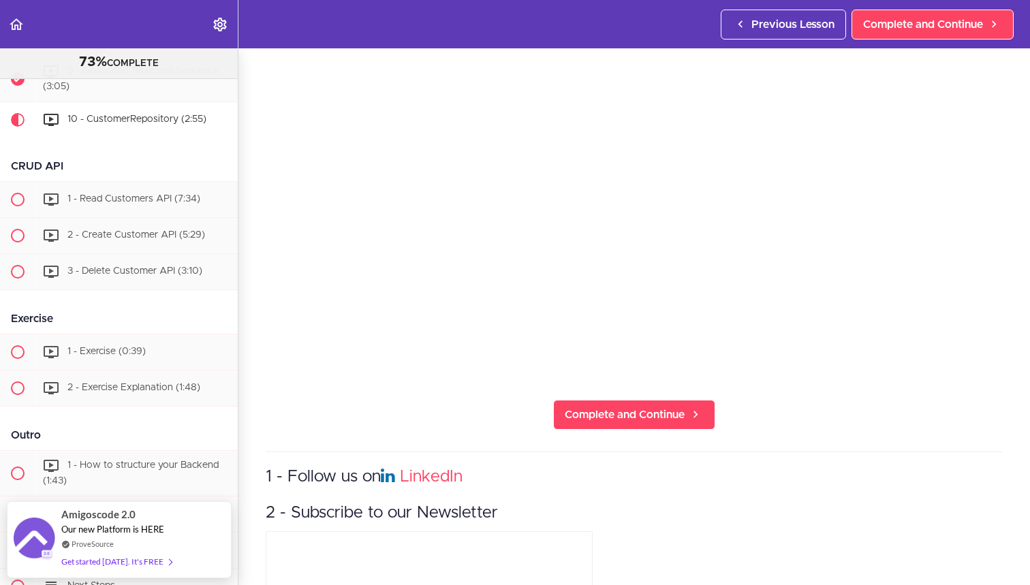
scroll to position [152, 0]
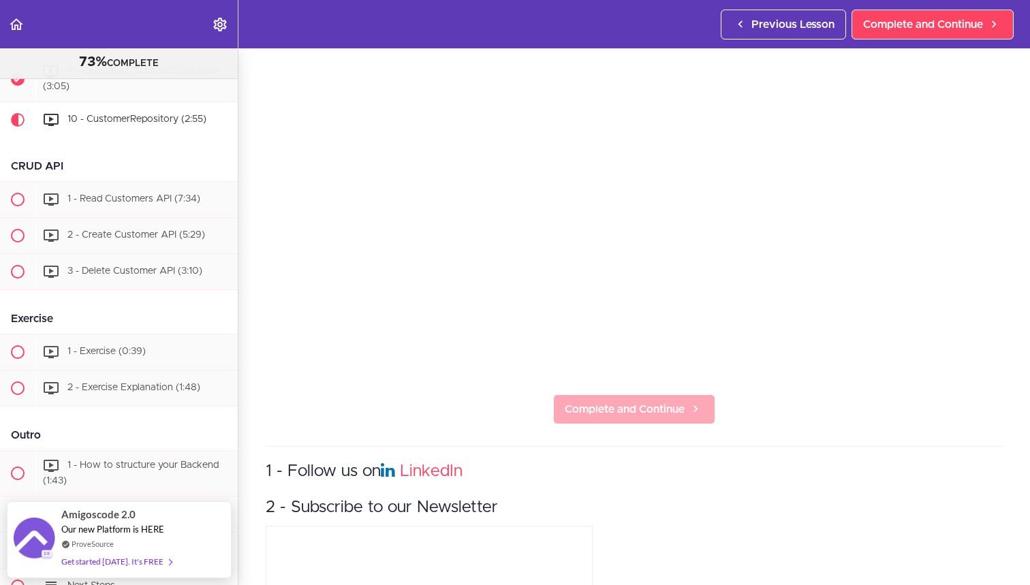
click at [587, 414] on span "Complete and Continue" at bounding box center [625, 409] width 120 height 16
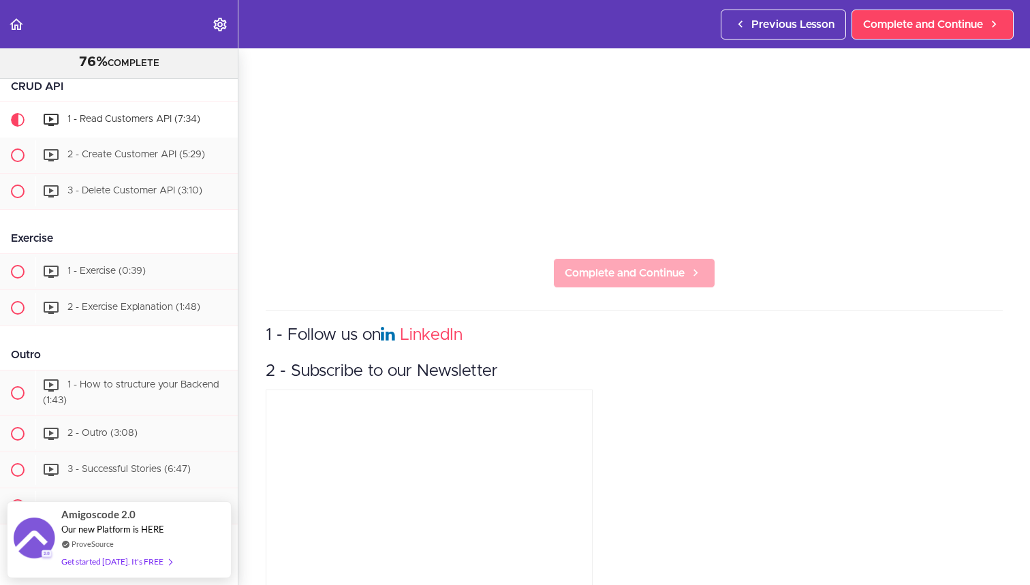
click at [635, 275] on span "Complete and Continue" at bounding box center [625, 273] width 120 height 16
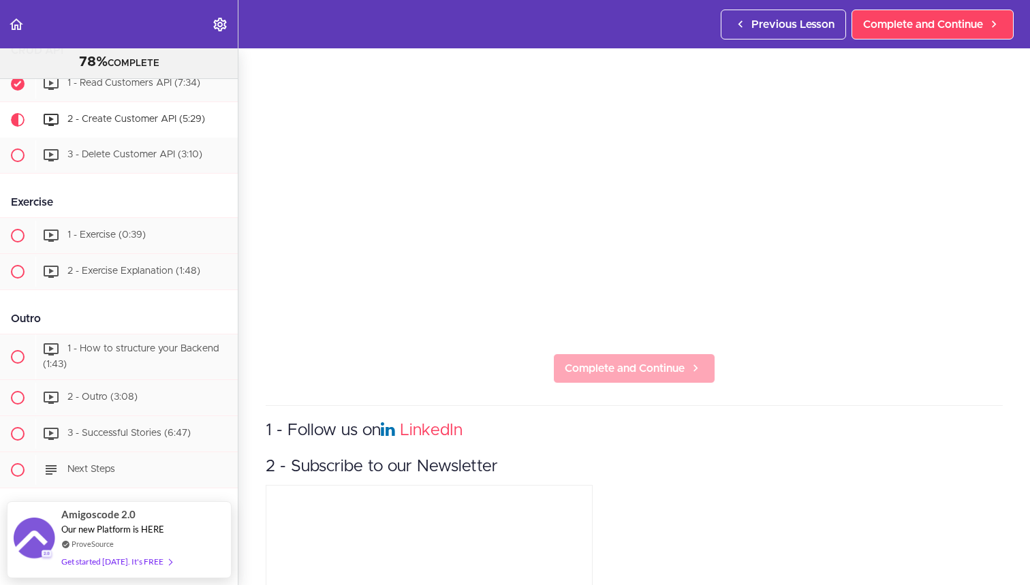
click at [635, 358] on link "Complete and Continue" at bounding box center [634, 369] width 162 height 30
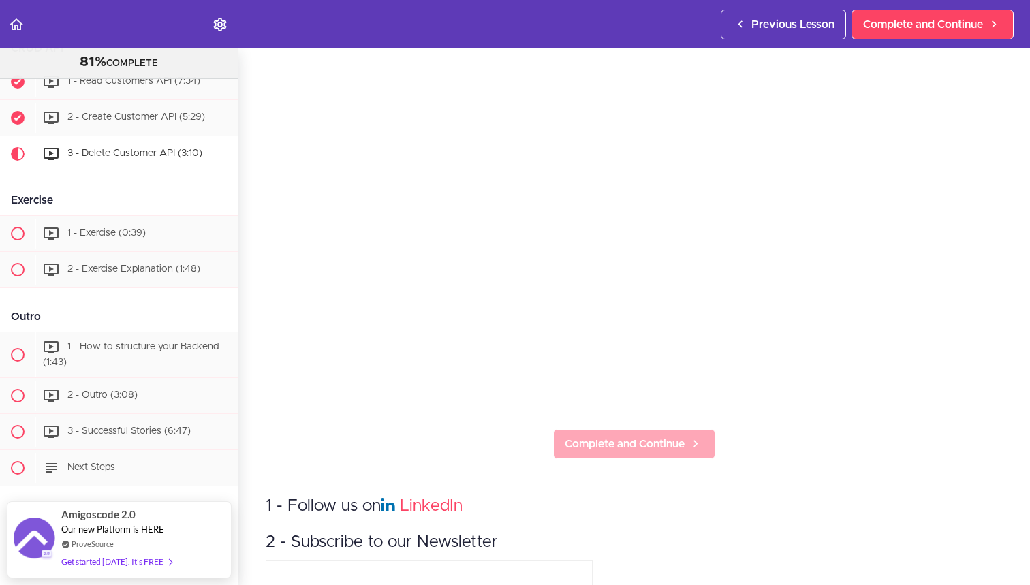
click at [629, 434] on link "Complete and Continue" at bounding box center [634, 444] width 162 height 30
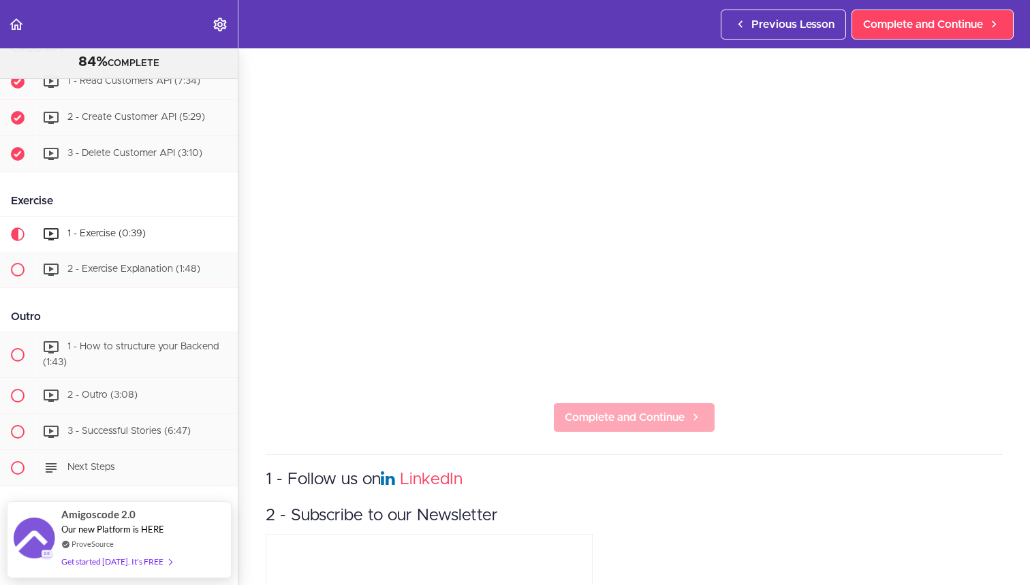
click at [592, 404] on link "Complete and Continue" at bounding box center [634, 418] width 162 height 30
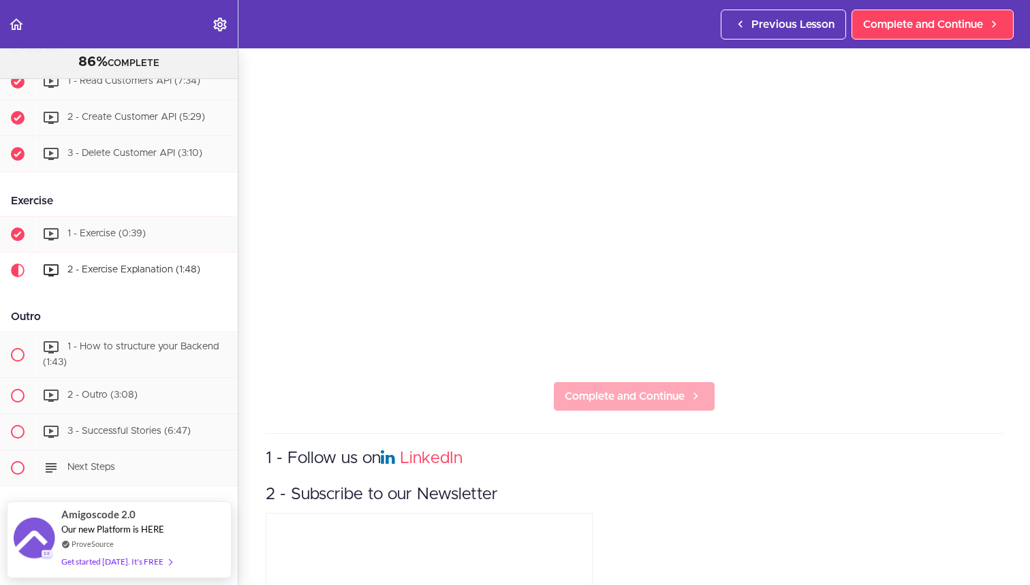
click at [617, 391] on span "Complete and Continue" at bounding box center [625, 396] width 120 height 16
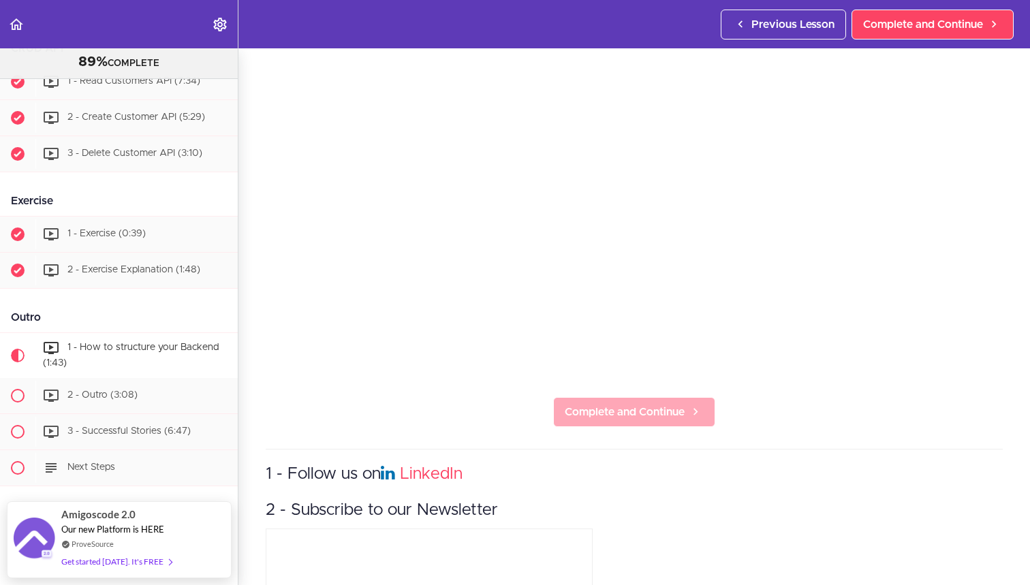
click at [587, 408] on span "Complete and Continue" at bounding box center [625, 412] width 120 height 16
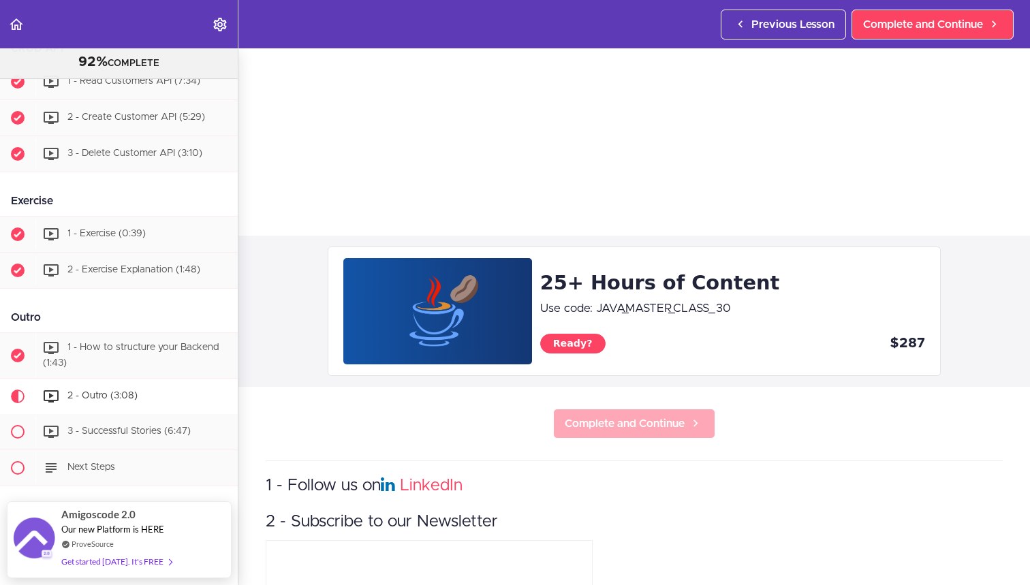
click at [594, 419] on span "Complete and Continue" at bounding box center [625, 424] width 120 height 16
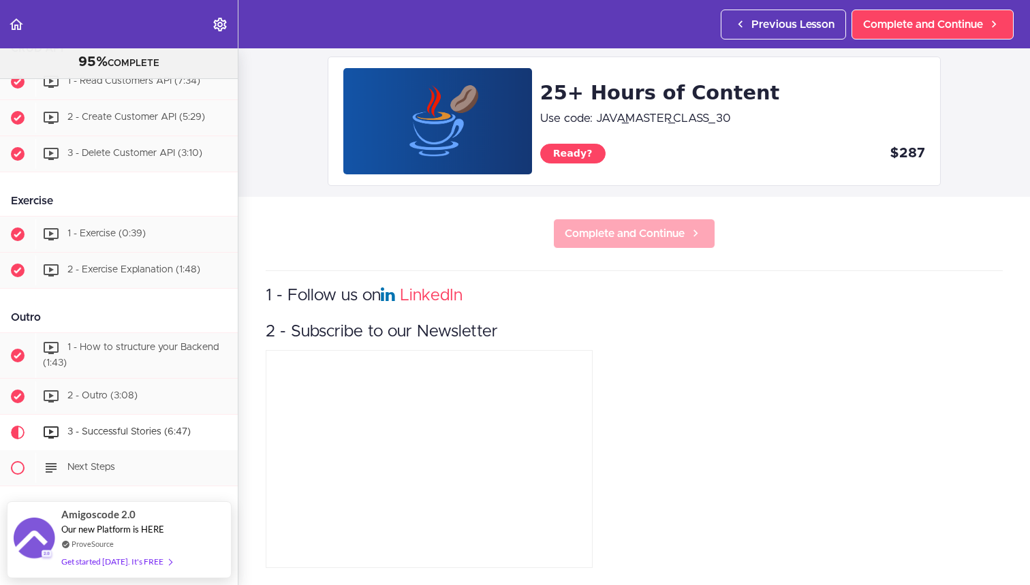
click at [650, 241] on span "Complete and Continue" at bounding box center [625, 233] width 120 height 16
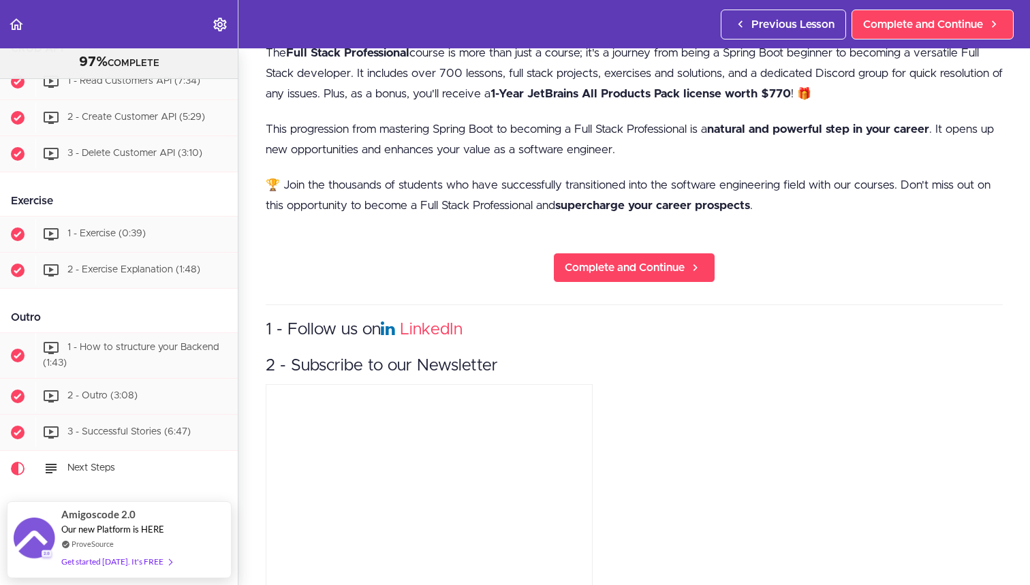
click at [636, 250] on section "Spring Boot For Beginners 97% COMPLETE Intro 1 - Intro (0:41) 2 - Join the Comm…" at bounding box center [515, 316] width 1030 height 537
click at [634, 260] on span "Complete and Continue" at bounding box center [625, 268] width 120 height 16
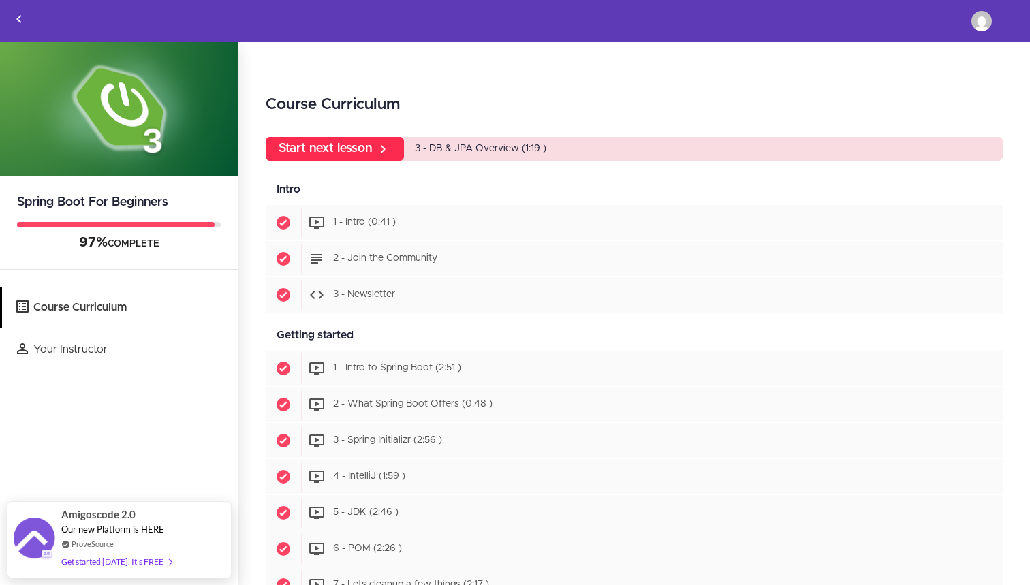
click at [344, 150] on link "Start next lesson" at bounding box center [335, 149] width 138 height 24
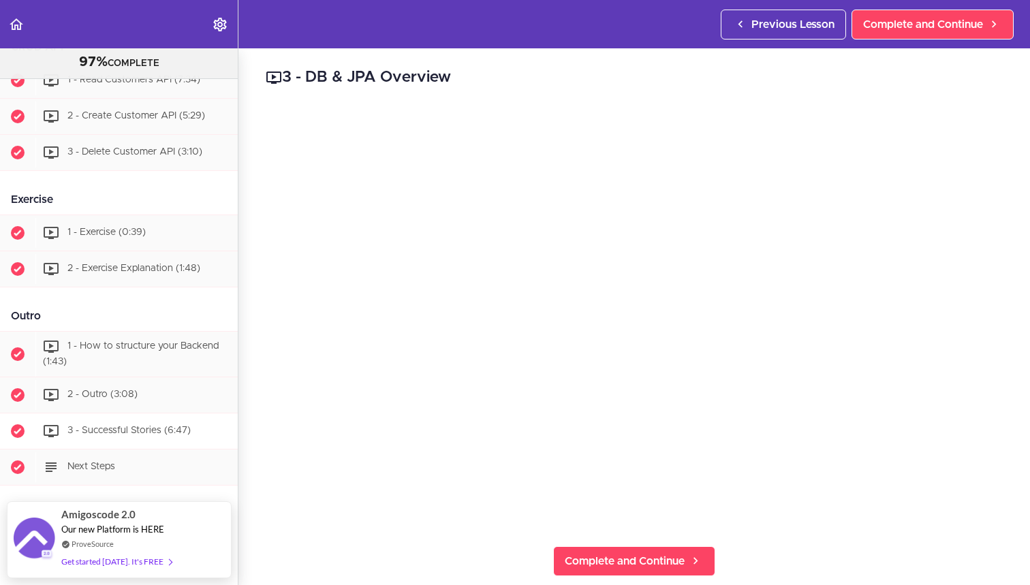
scroll to position [1308, 0]
click at [904, 18] on span "Complete and Continue" at bounding box center [923, 24] width 120 height 16
click at [916, 20] on span "Complete and Continue" at bounding box center [923, 24] width 120 height 16
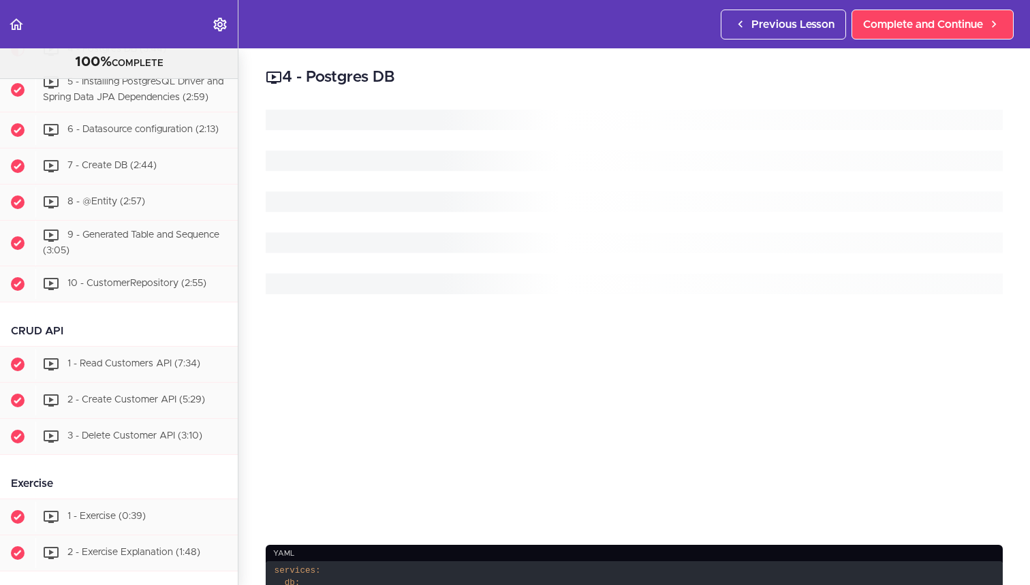
scroll to position [955, 0]
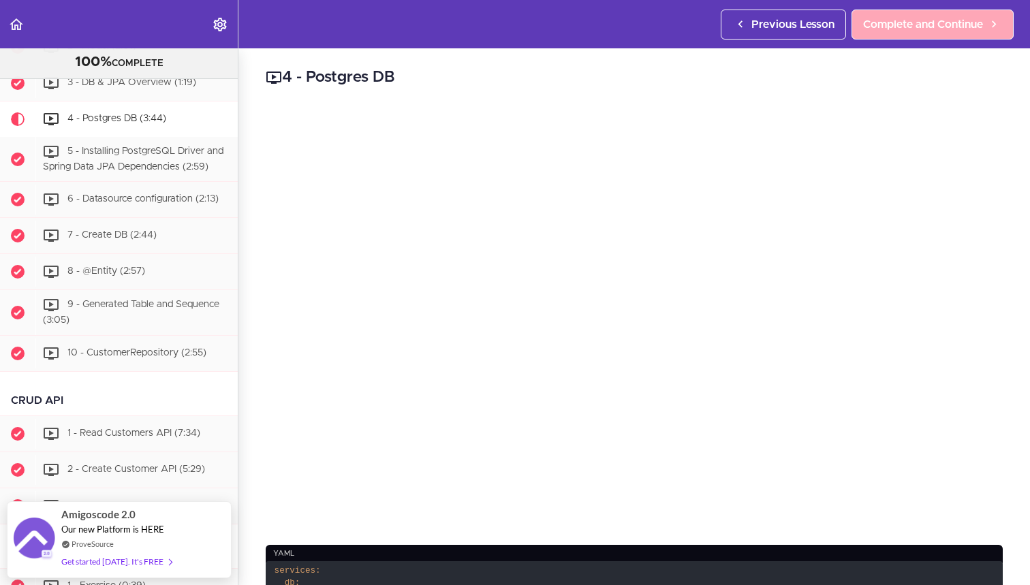
click at [945, 33] on link "Complete and Continue" at bounding box center [933, 25] width 162 height 30
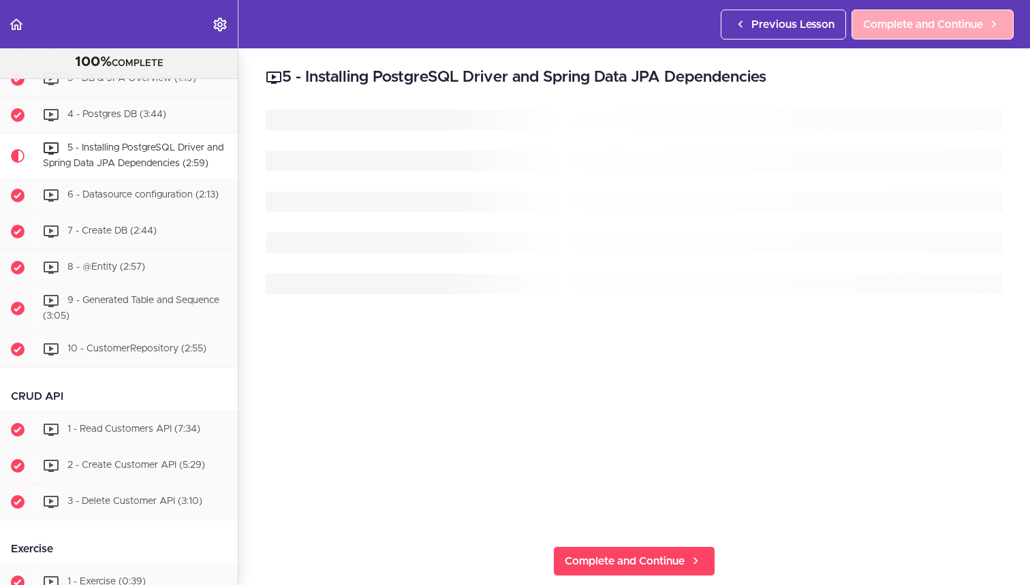
click at [945, 33] on link "Complete and Continue" at bounding box center [933, 25] width 162 height 30
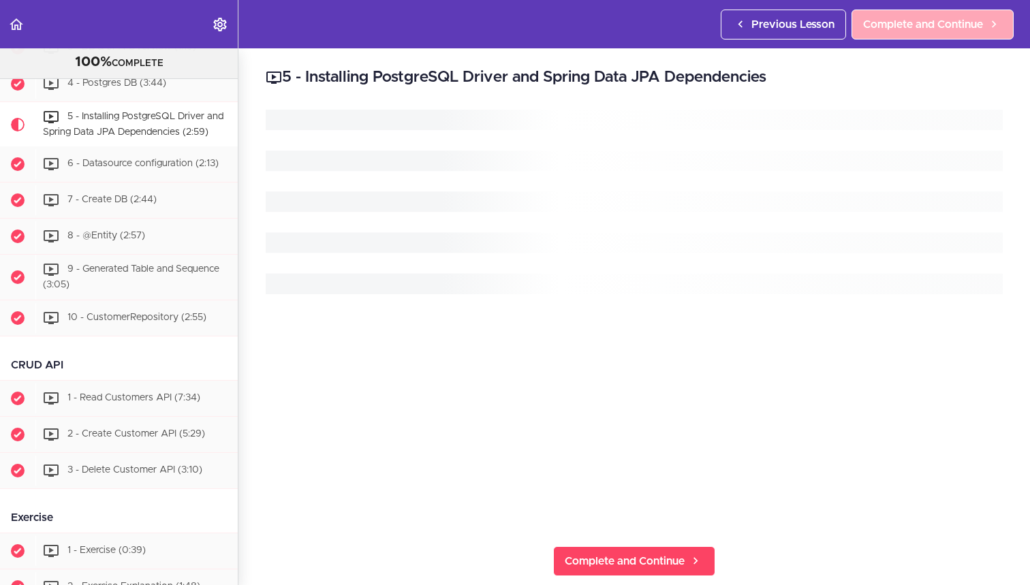
click at [945, 33] on link "Complete and Continue" at bounding box center [933, 25] width 162 height 30
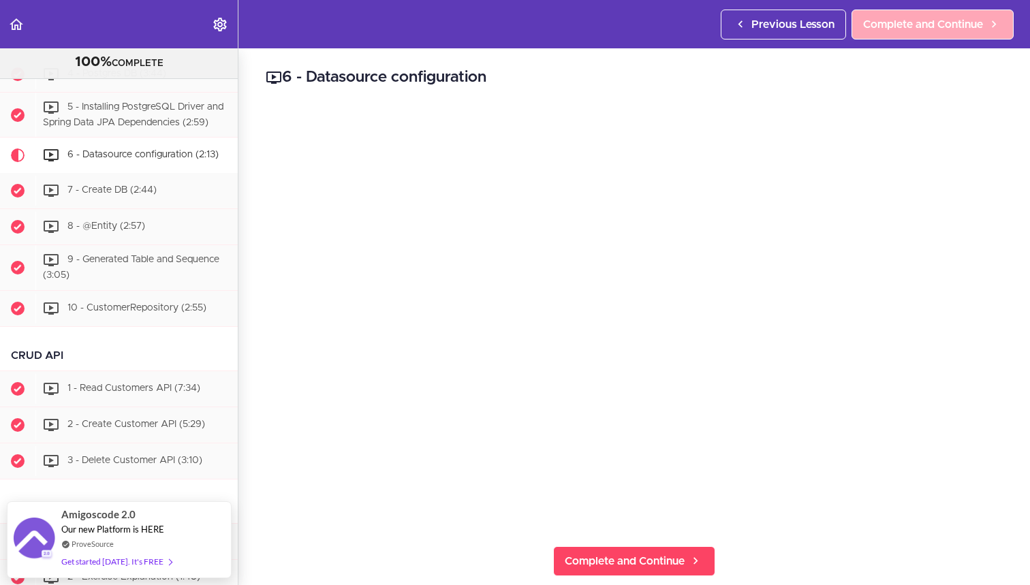
click at [945, 33] on link "Complete and Continue" at bounding box center [933, 25] width 162 height 30
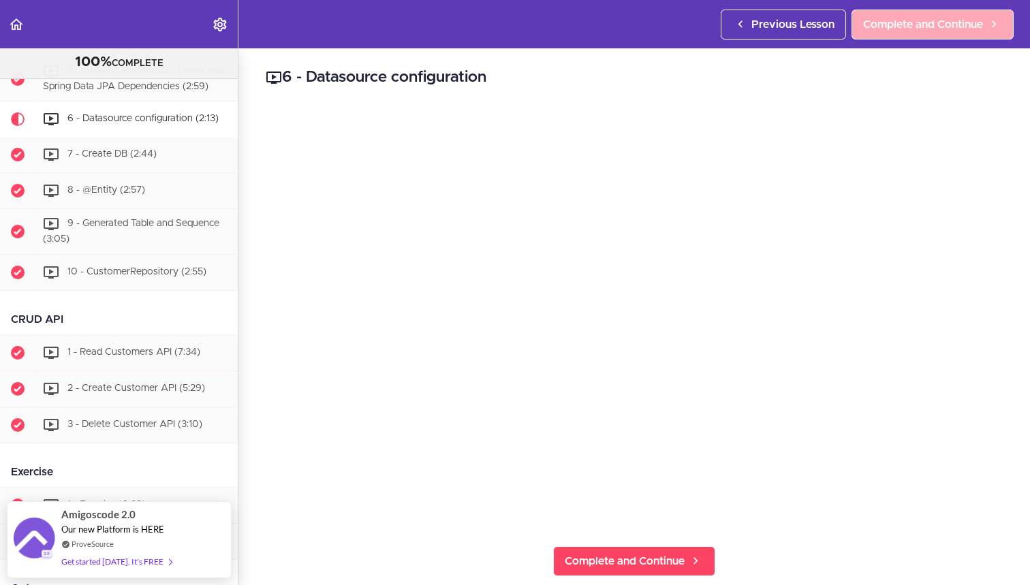
click at [945, 33] on link "Complete and Continue" at bounding box center [933, 25] width 162 height 30
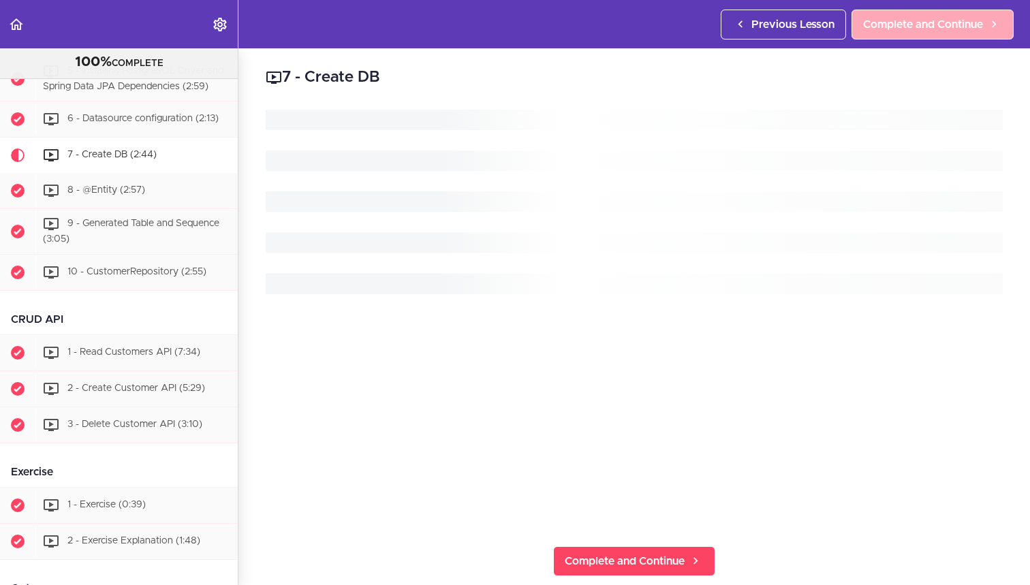
click at [945, 33] on link "Complete and Continue" at bounding box center [933, 25] width 162 height 30
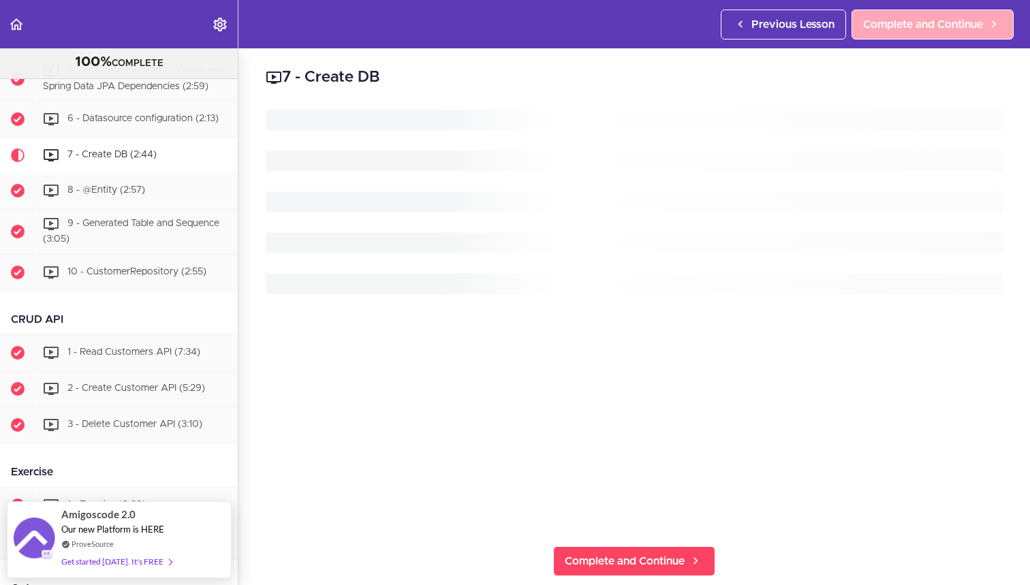
click at [945, 33] on link "Complete and Continue" at bounding box center [933, 25] width 162 height 30
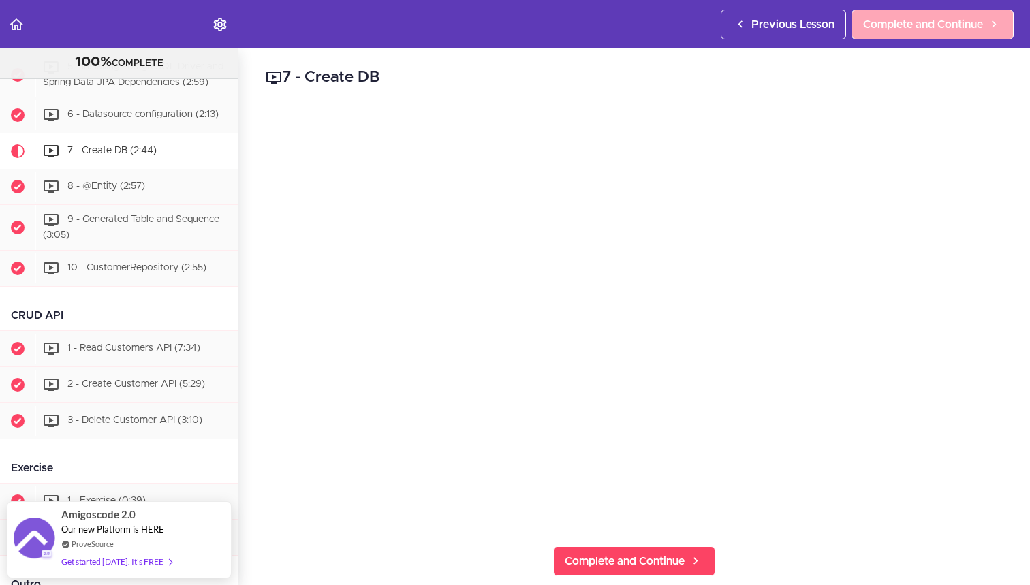
click at [945, 33] on link "Complete and Continue" at bounding box center [933, 25] width 162 height 30
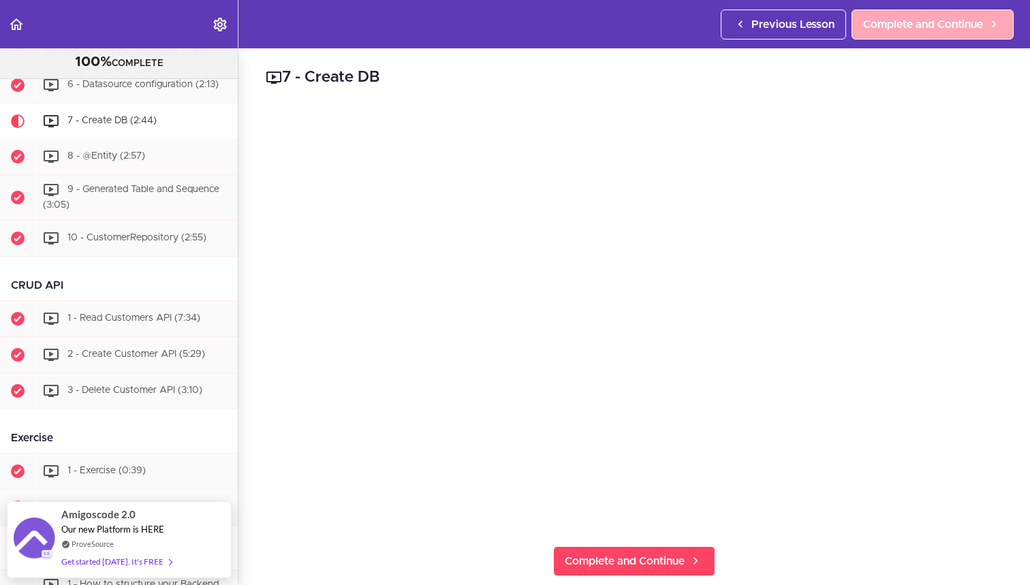
click at [945, 33] on link "Complete and Continue" at bounding box center [933, 25] width 162 height 30
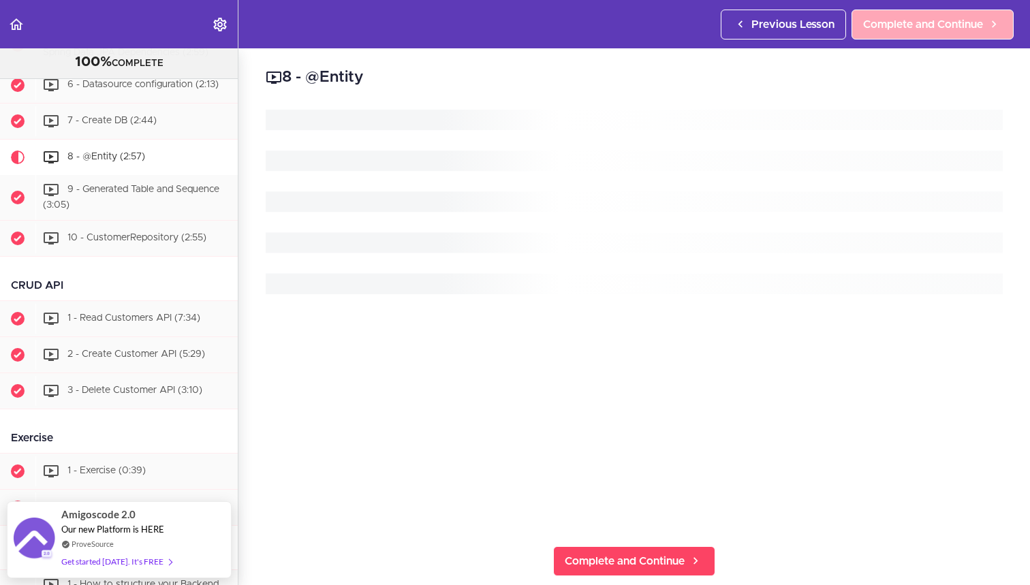
click at [945, 33] on link "Complete and Continue" at bounding box center [933, 25] width 162 height 30
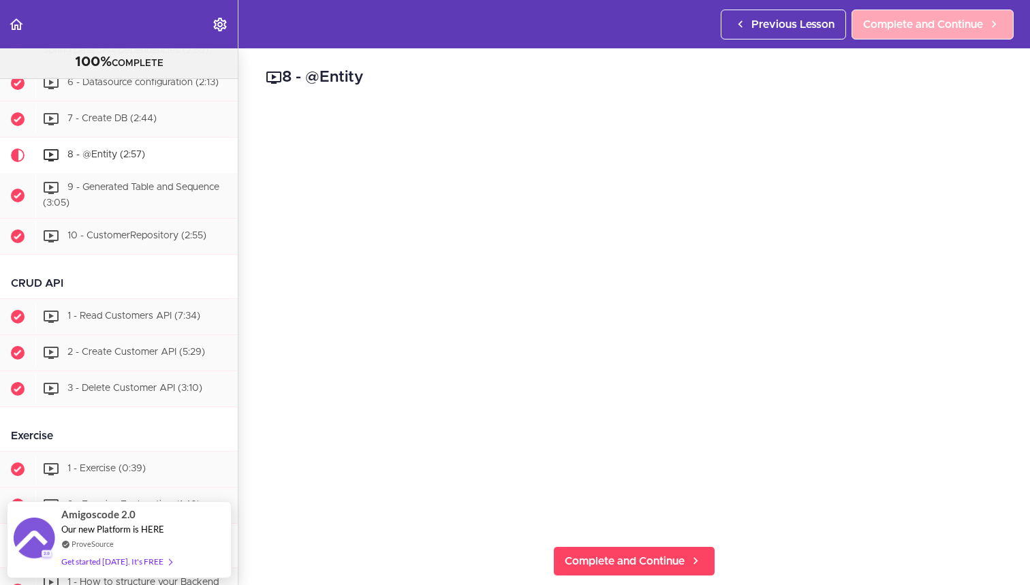
click at [945, 33] on link "Complete and Continue" at bounding box center [933, 25] width 162 height 30
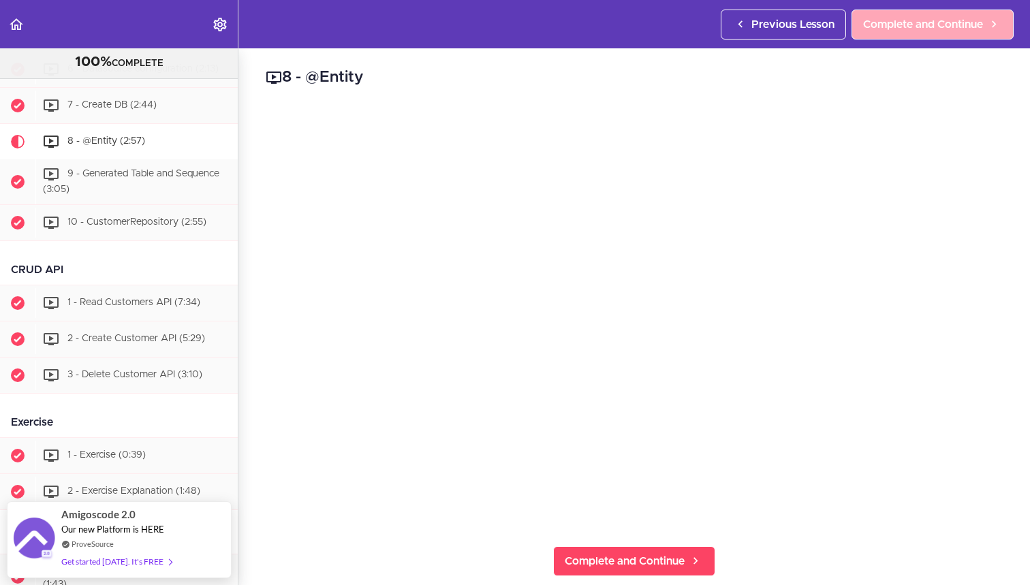
click at [945, 33] on link "Complete and Continue" at bounding box center [933, 25] width 162 height 30
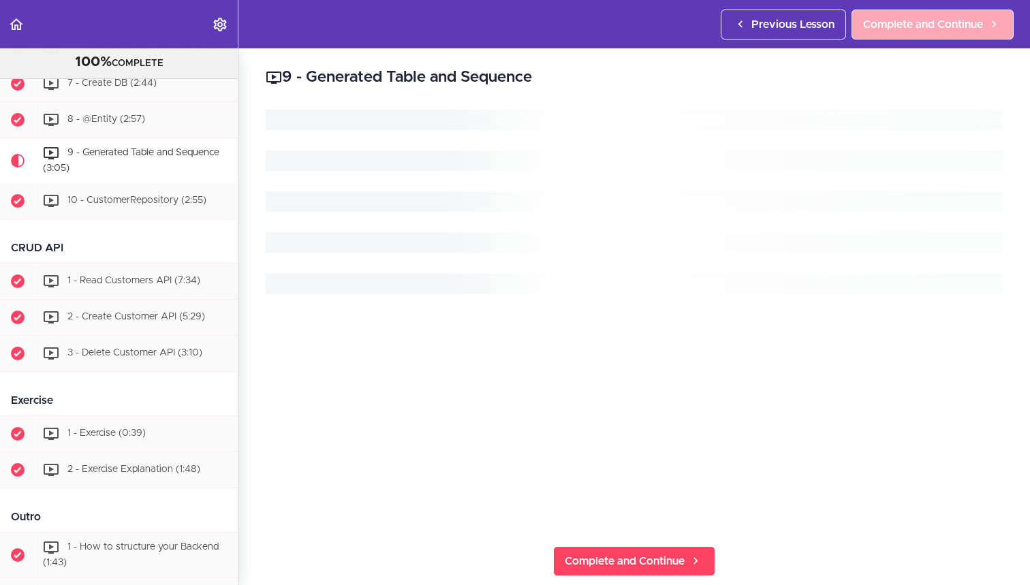
click at [945, 33] on link "Complete and Continue" at bounding box center [933, 25] width 162 height 30
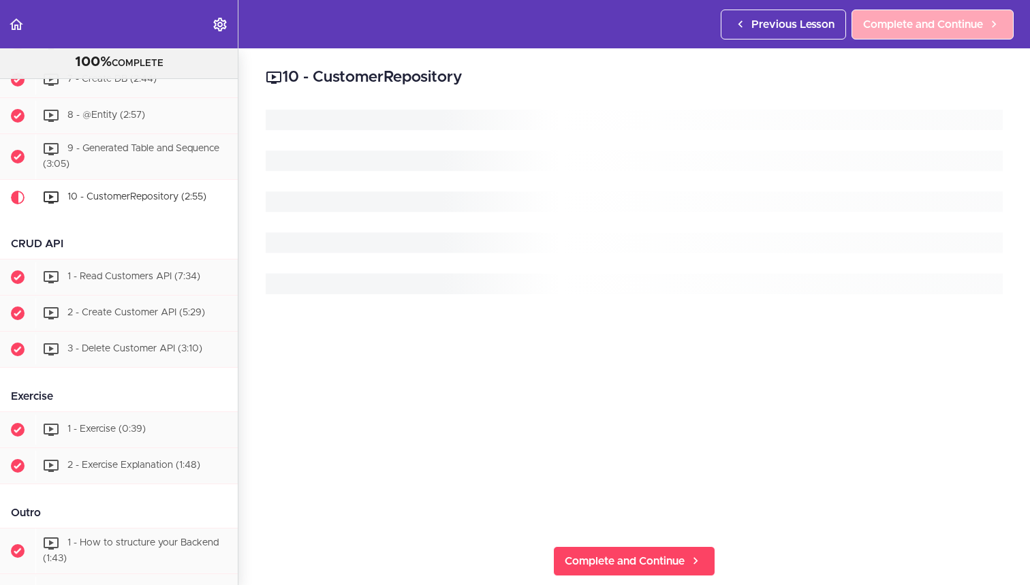
click at [945, 33] on link "Complete and Continue" at bounding box center [933, 25] width 162 height 30
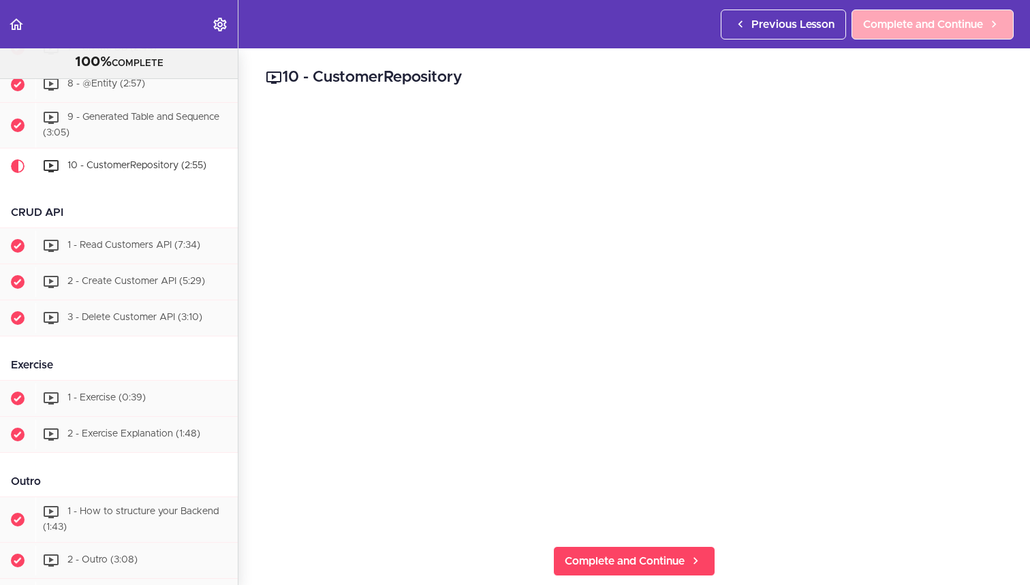
click at [945, 33] on link "Complete and Continue" at bounding box center [933, 25] width 162 height 30
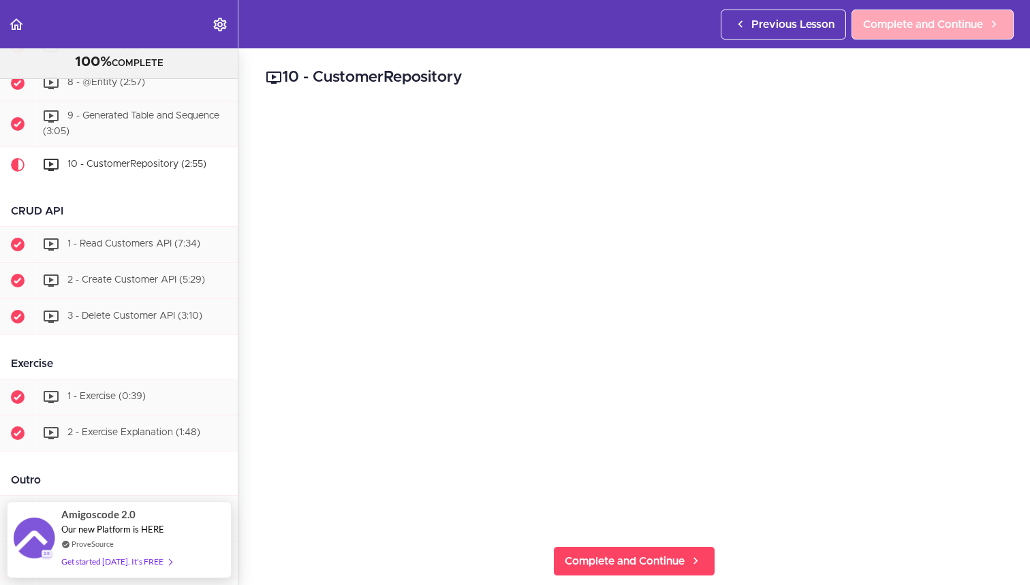
click at [945, 33] on link "Complete and Continue" at bounding box center [933, 25] width 162 height 30
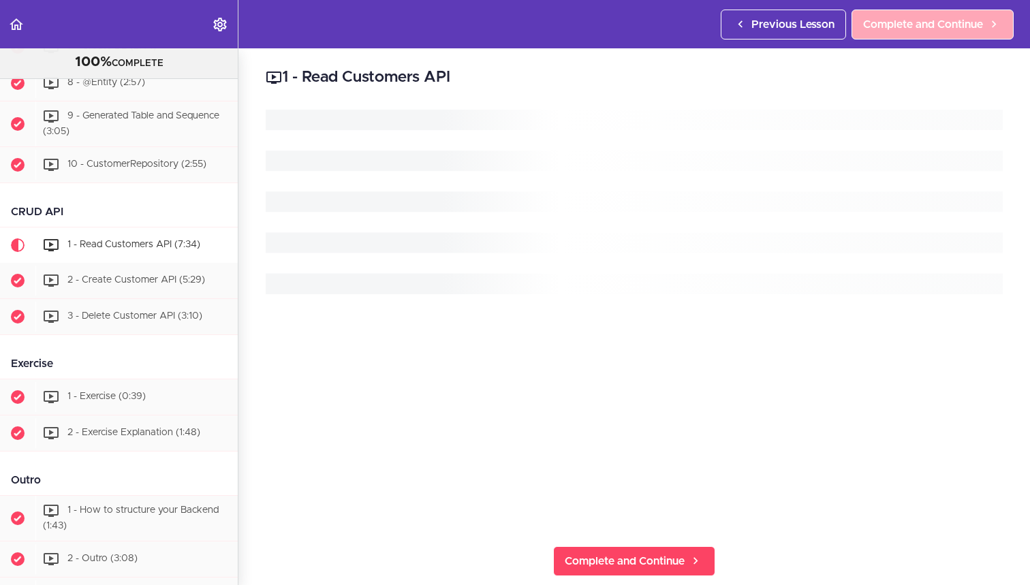
click at [945, 33] on link "Complete and Continue" at bounding box center [933, 25] width 162 height 30
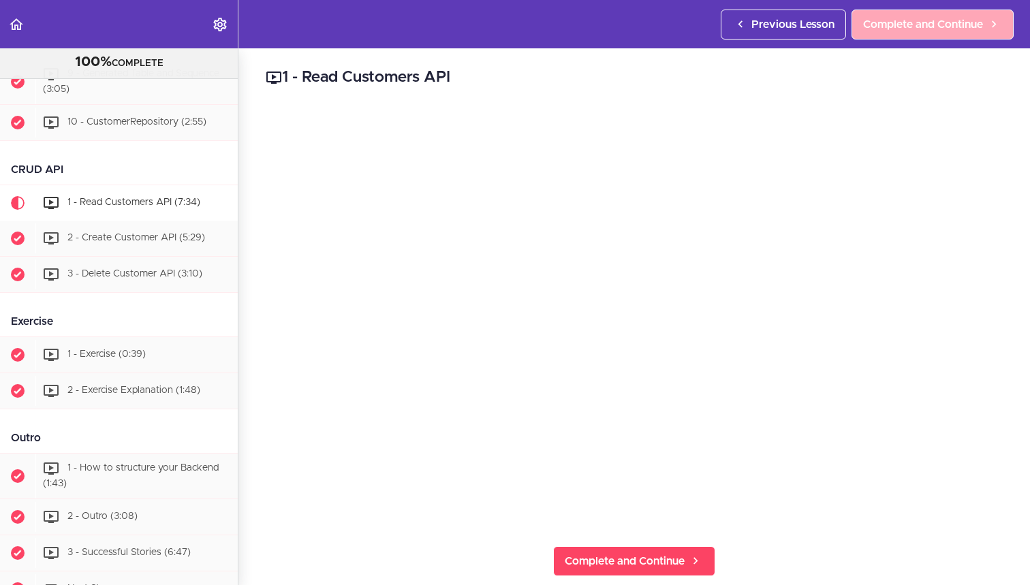
click at [945, 33] on link "Complete and Continue" at bounding box center [933, 25] width 162 height 30
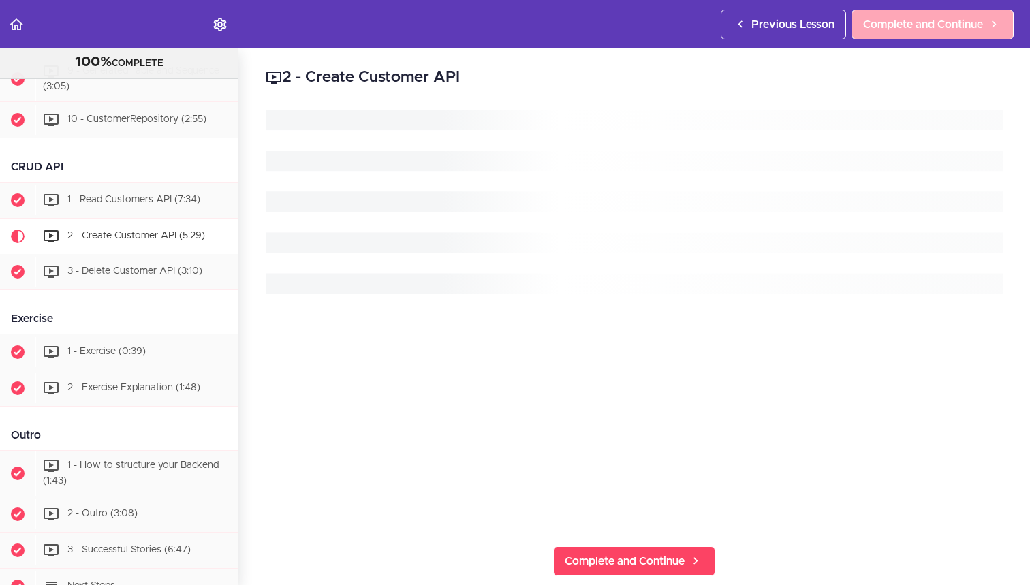
click at [945, 33] on link "Complete and Continue" at bounding box center [933, 25] width 162 height 30
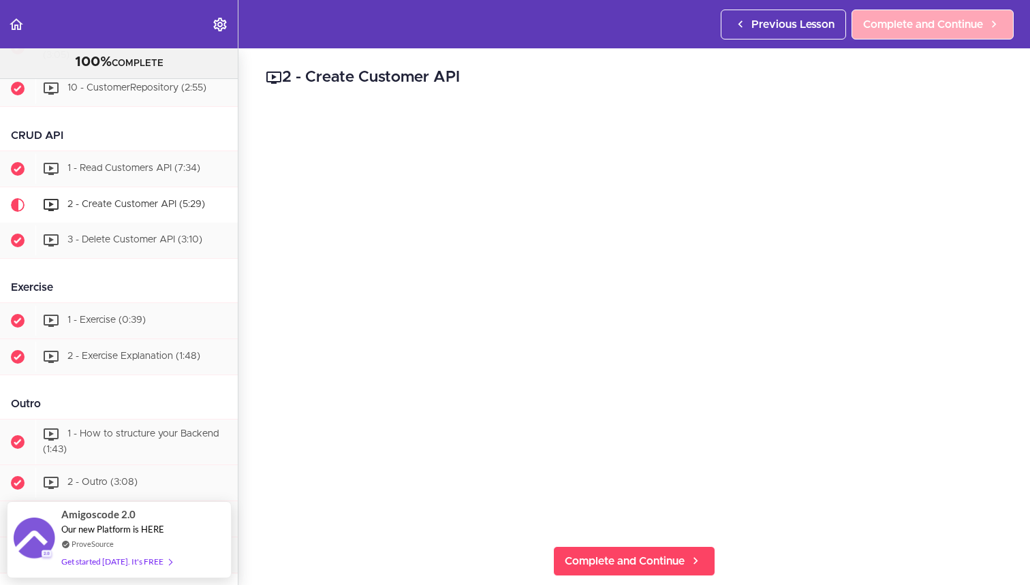
click at [945, 33] on link "Complete and Continue" at bounding box center [933, 25] width 162 height 30
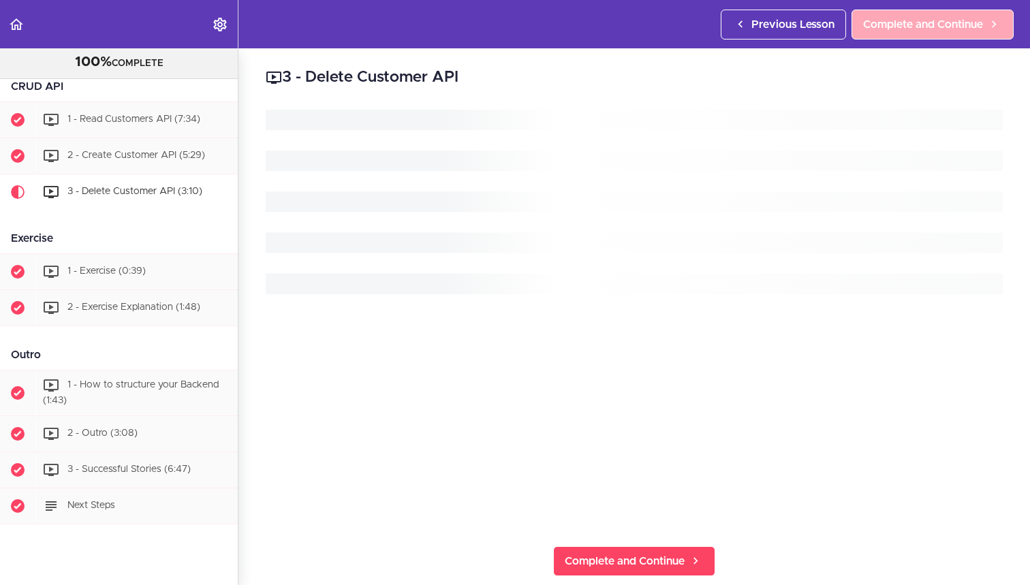
click at [945, 33] on link "Complete and Continue" at bounding box center [933, 25] width 162 height 30
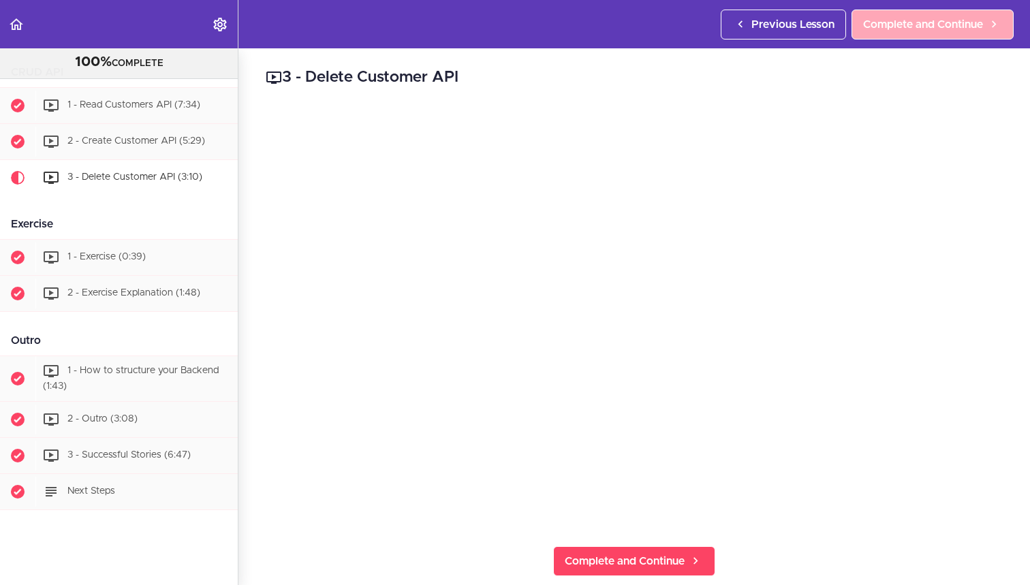
click at [945, 33] on link "Complete and Continue" at bounding box center [933, 25] width 162 height 30
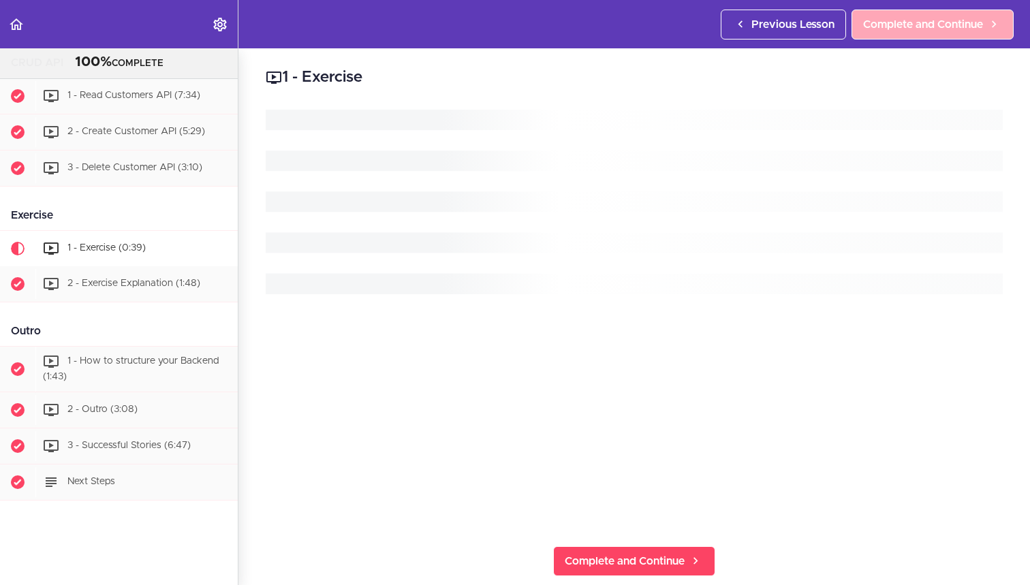
click at [945, 33] on link "Complete and Continue" at bounding box center [933, 25] width 162 height 30
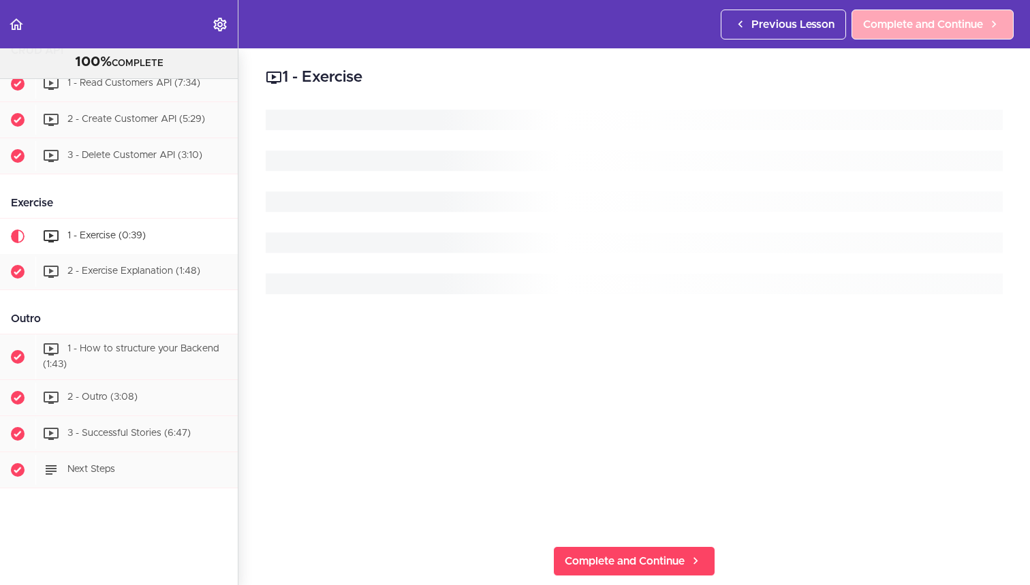
click at [945, 33] on link "Complete and Continue" at bounding box center [933, 25] width 162 height 30
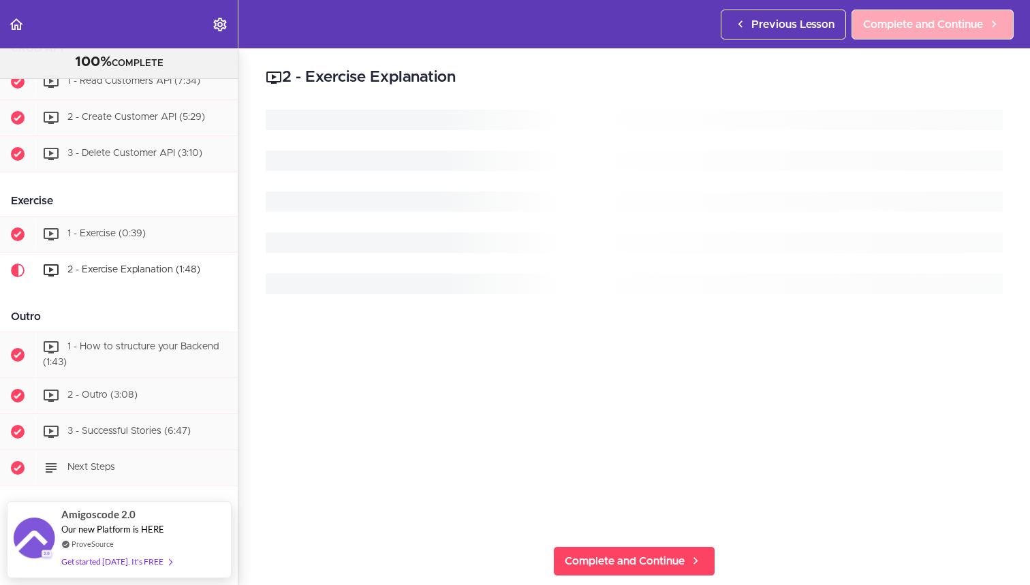
click at [945, 33] on link "Complete and Continue" at bounding box center [933, 25] width 162 height 30
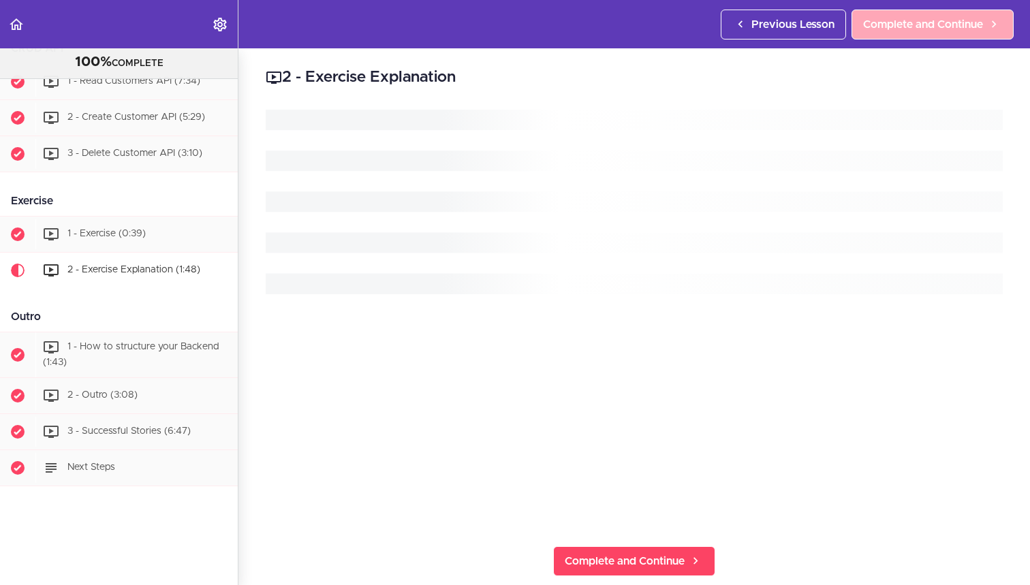
click at [945, 33] on link "Complete and Continue" at bounding box center [933, 25] width 162 height 30
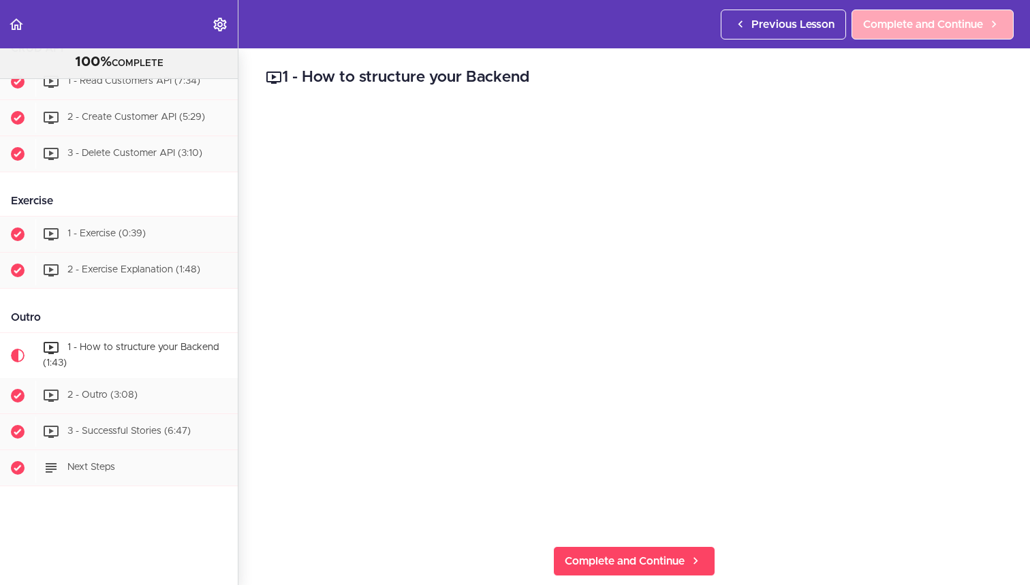
click at [945, 33] on link "Complete and Continue" at bounding box center [933, 25] width 162 height 30
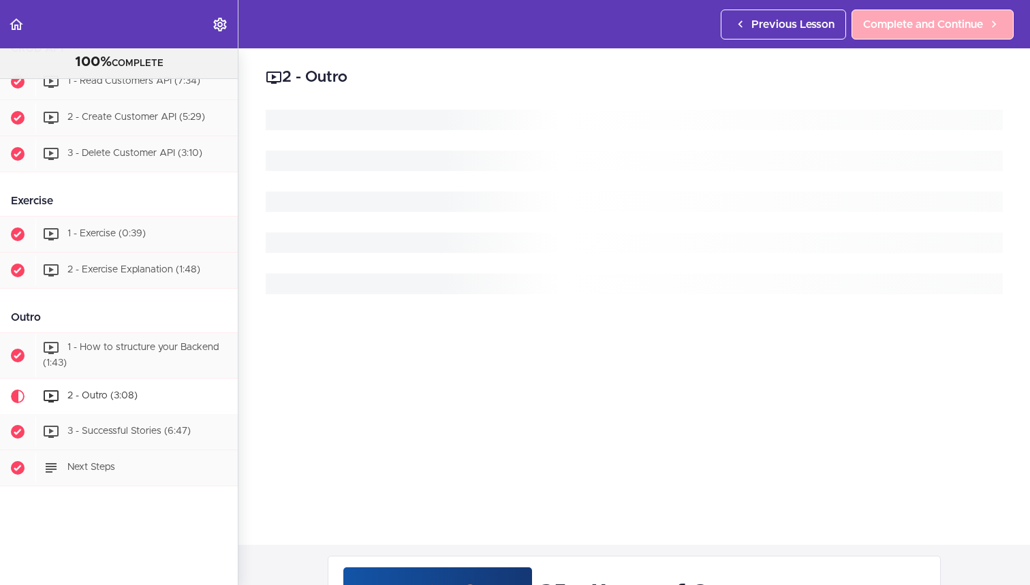
click at [945, 33] on link "Complete and Continue" at bounding box center [933, 25] width 162 height 30
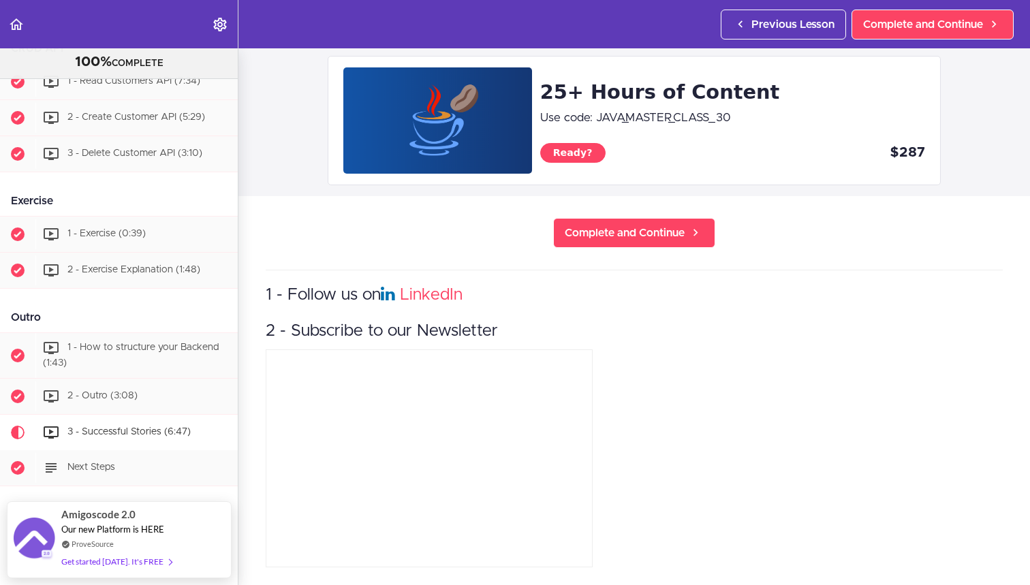
scroll to position [499, 0]
click at [131, 465] on div "Next Steps" at bounding box center [136, 468] width 202 height 30
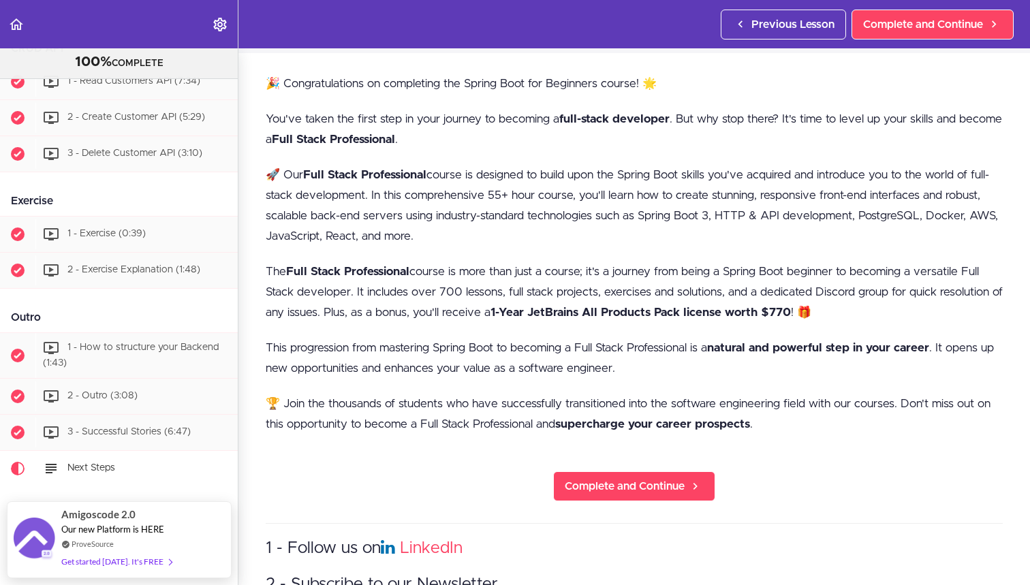
scroll to position [209, 0]
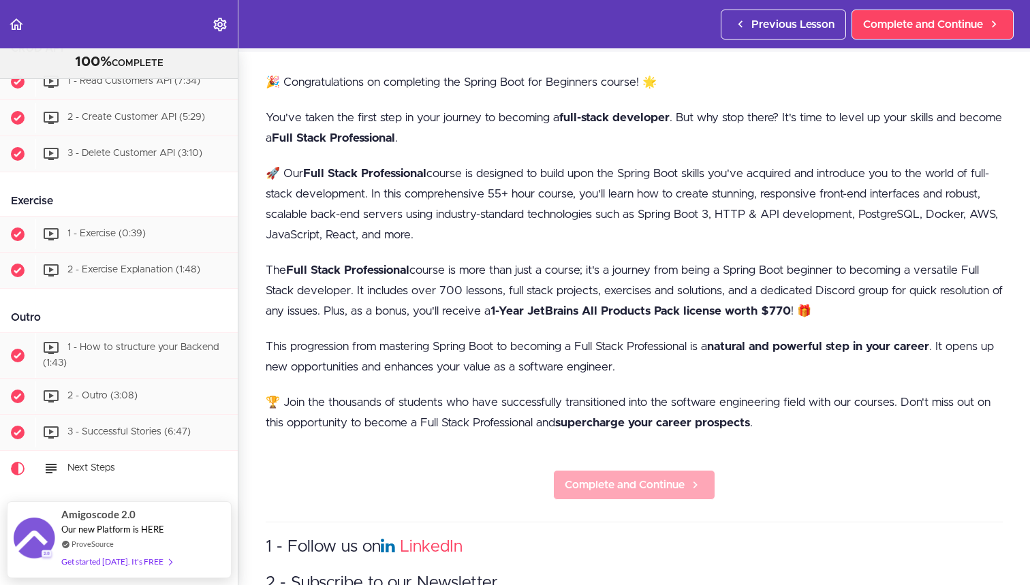
click at [605, 484] on span "Complete and Continue" at bounding box center [625, 485] width 120 height 16
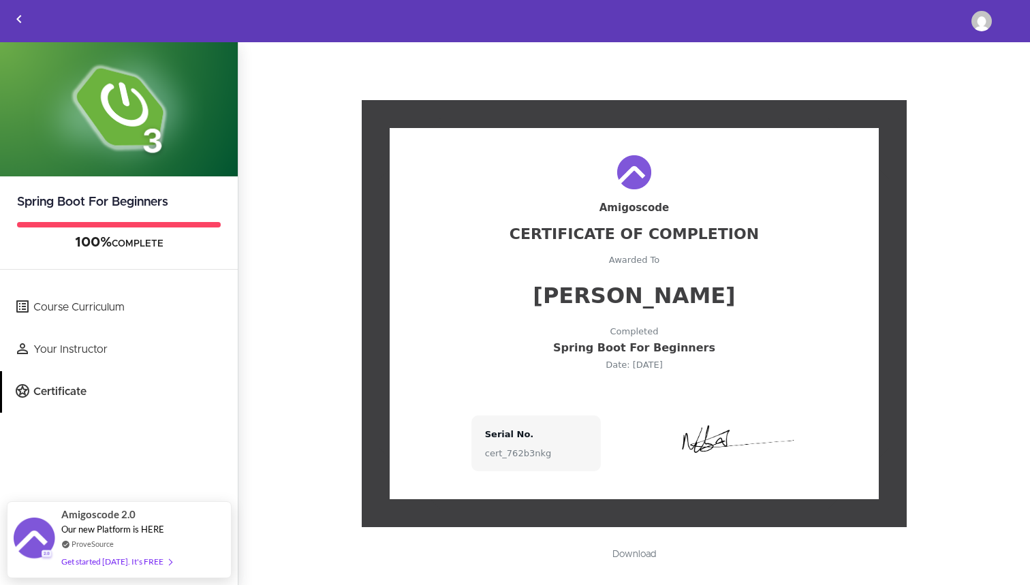
click at [618, 550] on link "Download" at bounding box center [634, 554] width 71 height 23
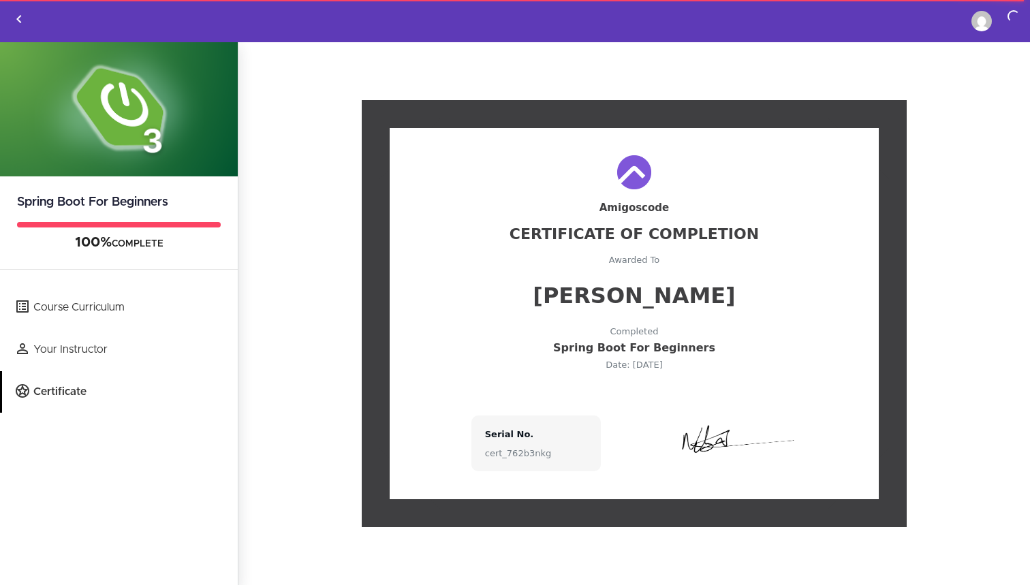
click at [605, 351] on div "Spring Boot For Beginners" at bounding box center [634, 348] width 435 height 11
copy div "Spring Boot For Beginners"
click at [612, 448] on div "Serial No. cert_762b3nkg" at bounding box center [634, 444] width 326 height 56
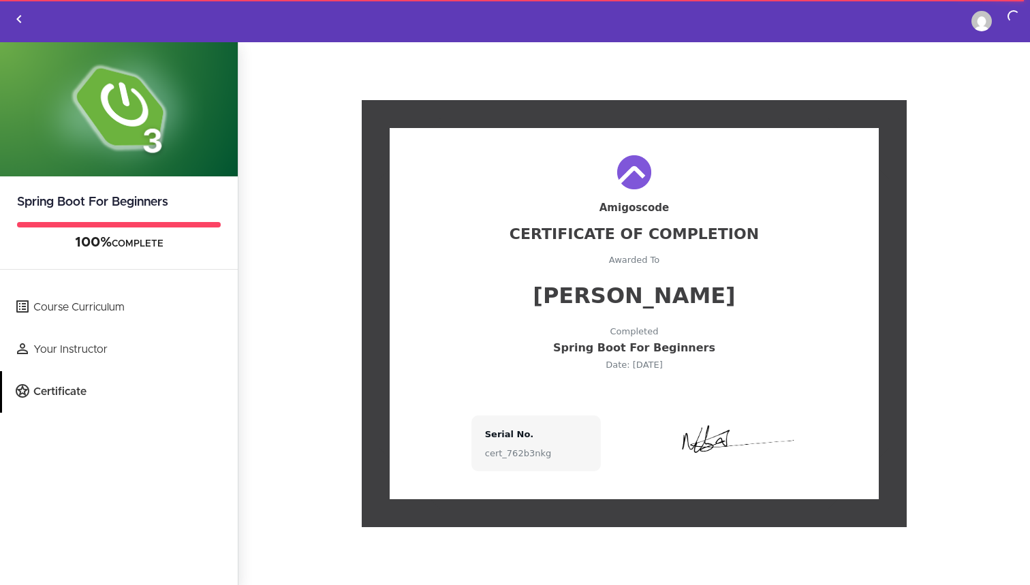
drag, startPoint x: 565, startPoint y: 348, endPoint x: 627, endPoint y: 349, distance: 62.0
click at [627, 349] on div "Spring Boot For Beginners" at bounding box center [634, 348] width 435 height 11
copy div "Spring Boot"
click at [570, 150] on div "Amigoscode Certificate Of Completion Awarded To ahmed zaridi Completed Spring B…" at bounding box center [634, 313] width 489 height 371
click at [582, 83] on div "Amigoscode Certificate Of Completion Awarded To ahmed zaridi Completed Spring B…" at bounding box center [634, 304] width 737 height 448
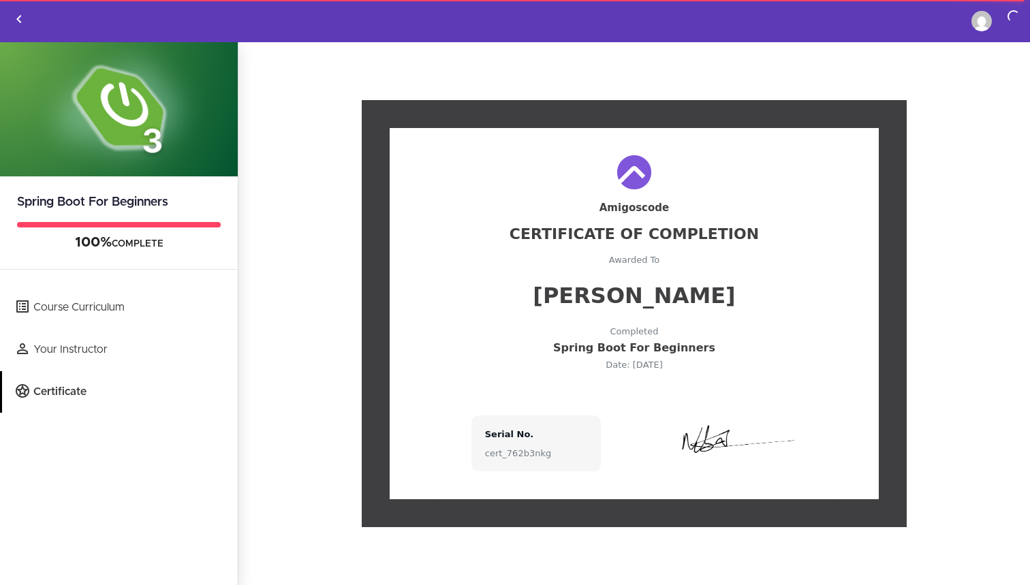
click at [563, 217] on div "Amigoscode Certificate Of Completion Awarded To ahmed zaridi Completed Spring B…" at bounding box center [634, 313] width 489 height 371
click at [563, 183] on div at bounding box center [634, 172] width 435 height 34
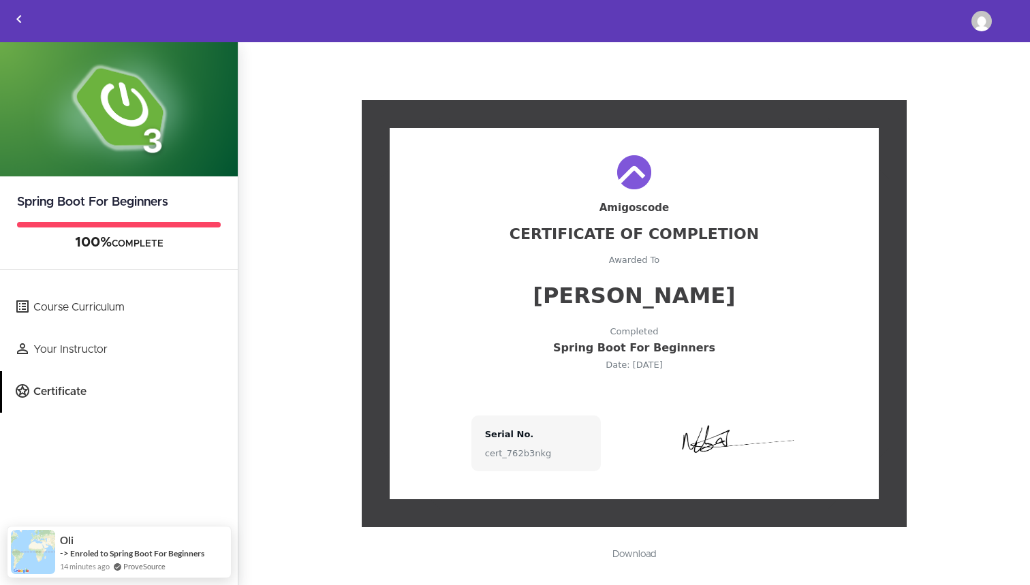
click at [510, 435] on div "Serial No." at bounding box center [536, 434] width 102 height 9
click at [511, 454] on div "cert_762b3nkg" at bounding box center [536, 453] width 102 height 9
copy div "cert_762b3nkg"
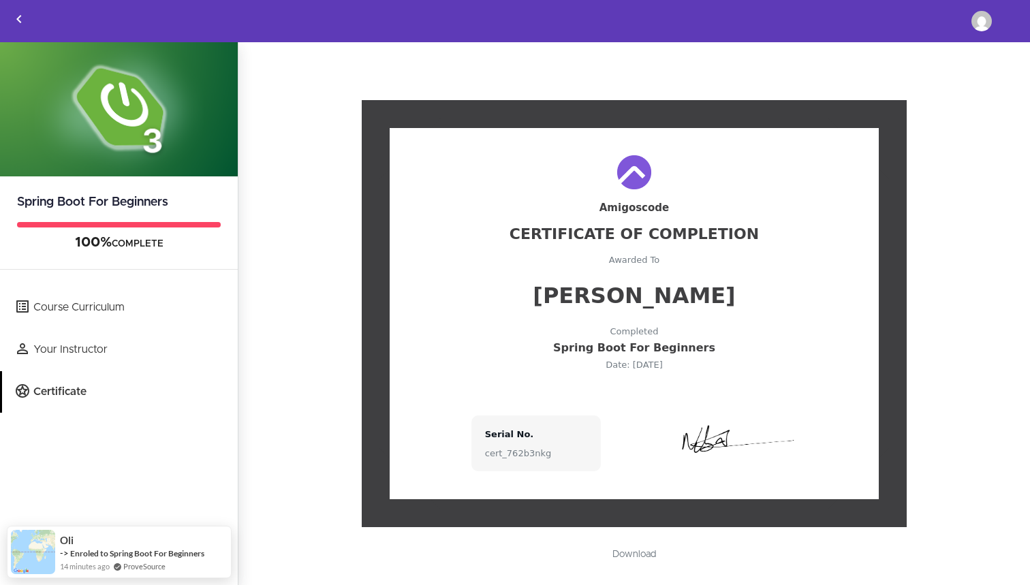
click at [668, 236] on div "Certificate Of Completion" at bounding box center [634, 234] width 435 height 15
